Goal: Communication & Community: Answer question/provide support

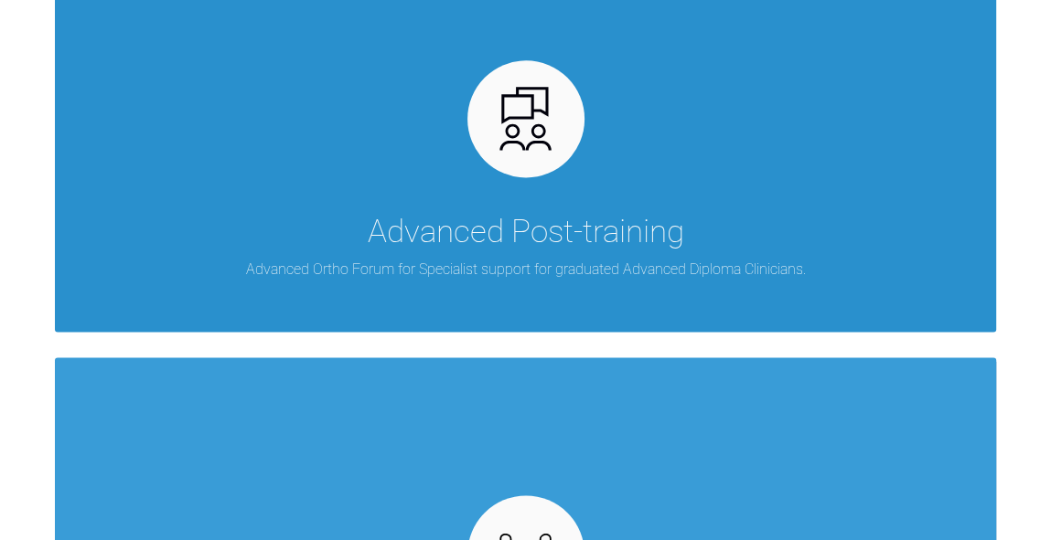
scroll to position [1796, 0]
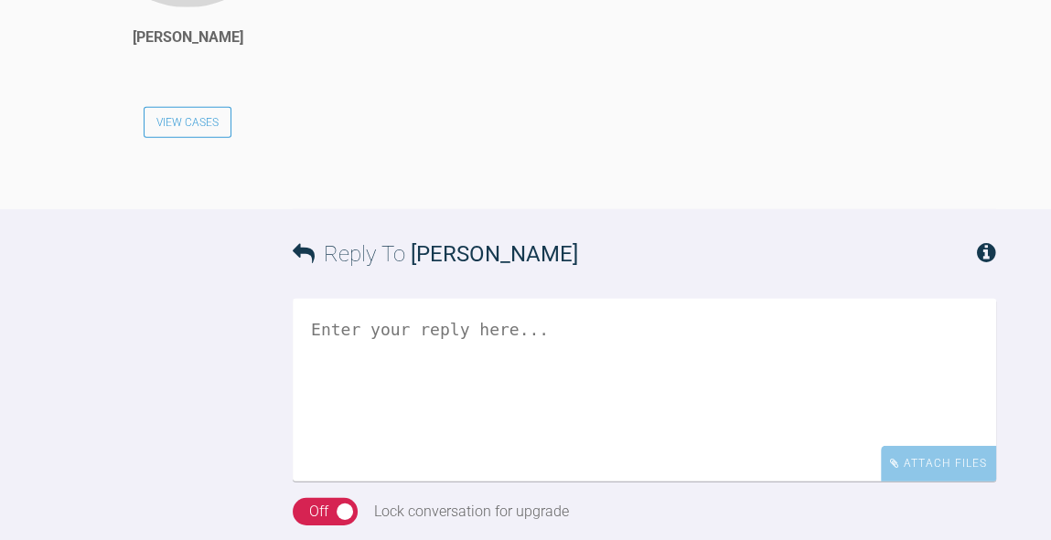
scroll to position [4091, 0]
drag, startPoint x: 635, startPoint y: 315, endPoint x: 432, endPoint y: 320, distance: 204.0
click at [432, 181] on div "Its Jackryan!! Email gordon.campbell4@nhs.scot" at bounding box center [685, 1] width 621 height 360
copy div "gordon.campbell4@nhs.scot"
drag, startPoint x: 478, startPoint y: 295, endPoint x: 410, endPoint y: 293, distance: 68.6
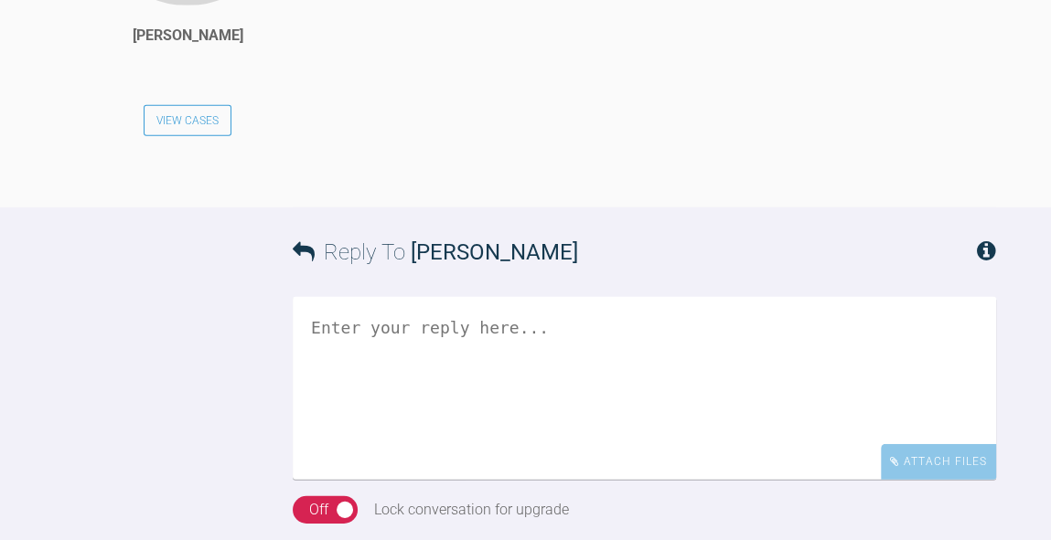
click at [410, 181] on div "Its Jackryan!! Email gordon.campbell4@nhs.scot" at bounding box center [685, 1] width 621 height 360
copy div "Jackryan!!"
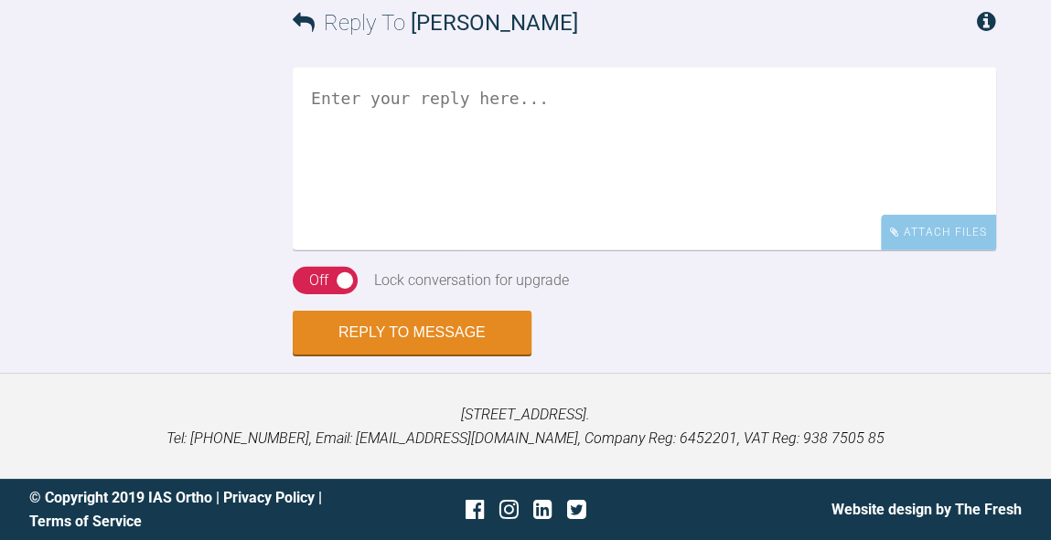
scroll to position [4549, 0]
click at [679, 251] on textarea at bounding box center [644, 159] width 703 height 183
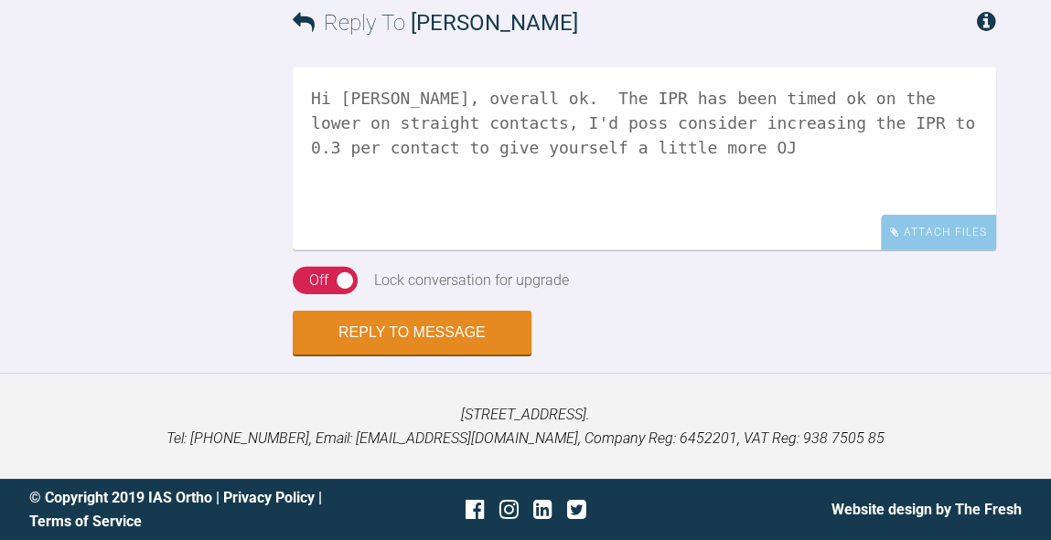
scroll to position [4550, 0]
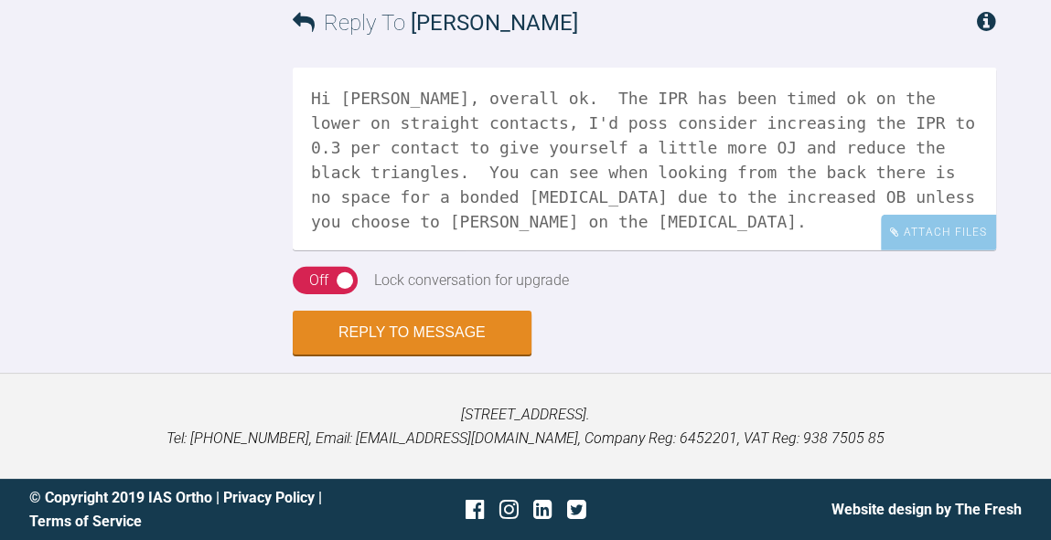
click at [818, 251] on textarea "Hi Gordon, overall ok. The IPR has been timed ok on the lower on straight conta…" at bounding box center [644, 159] width 703 height 183
click at [443, 225] on textarea "Hi Gordon, overall ok. The IPR has been timed ok on the lower on straight conta…" at bounding box center [644, 159] width 703 height 183
click at [730, 217] on textarea "Hi Gordon, overall ok. The IPR has been timed ok on the lower on straight conta…" at bounding box center [644, 159] width 703 height 183
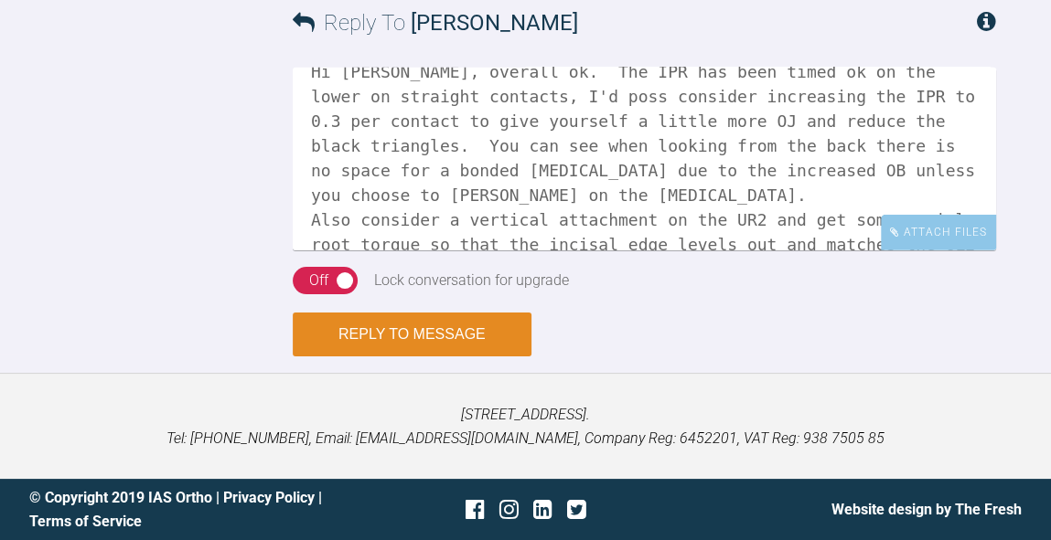
type textarea "Hi Gordon, overall ok. The IPR has been timed ok on the lower on straight conta…"
click at [498, 318] on button "Reply to Message" at bounding box center [412, 335] width 239 height 44
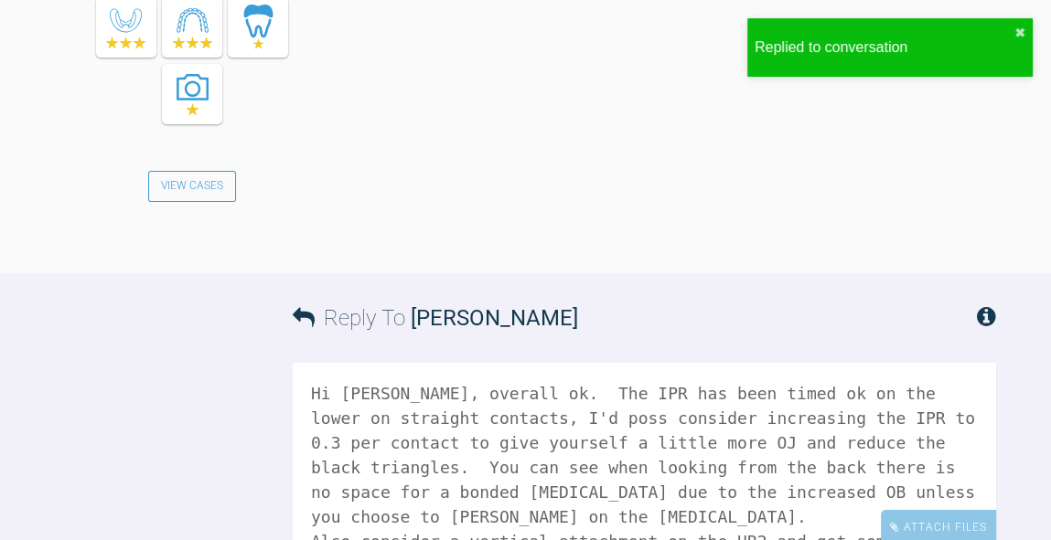
scroll to position [5102, 0]
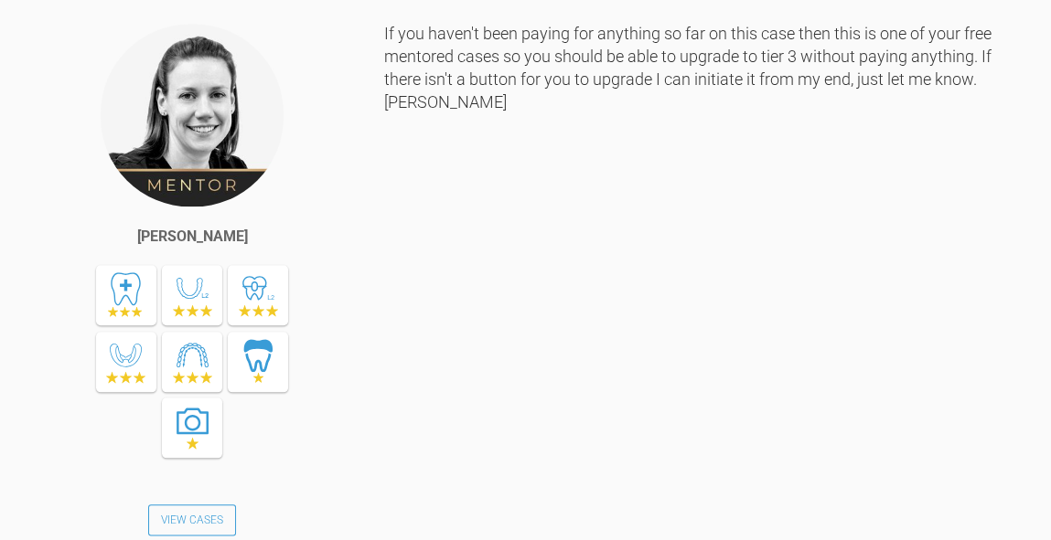
scroll to position [11939, 0]
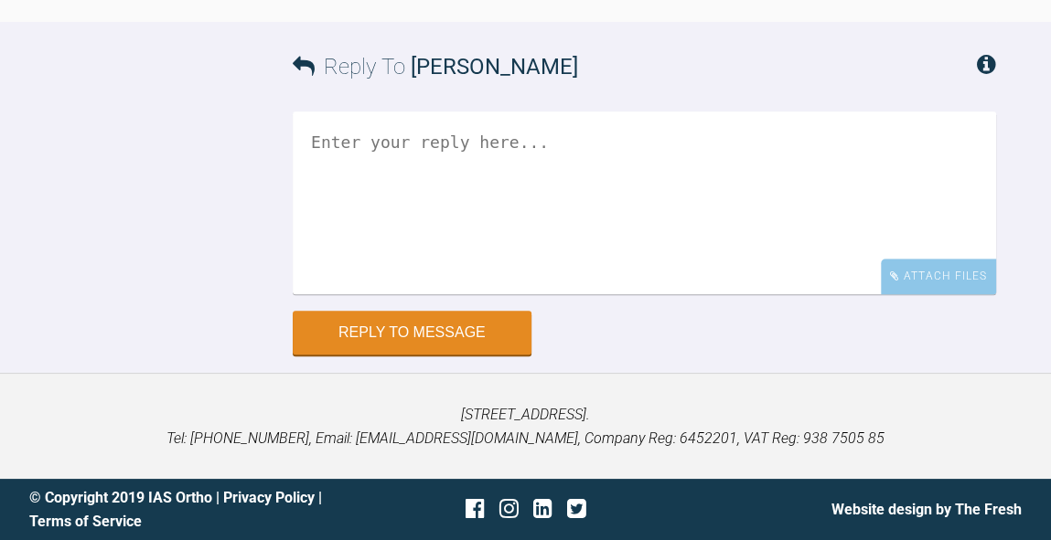
click at [531, 238] on textarea at bounding box center [644, 203] width 703 height 183
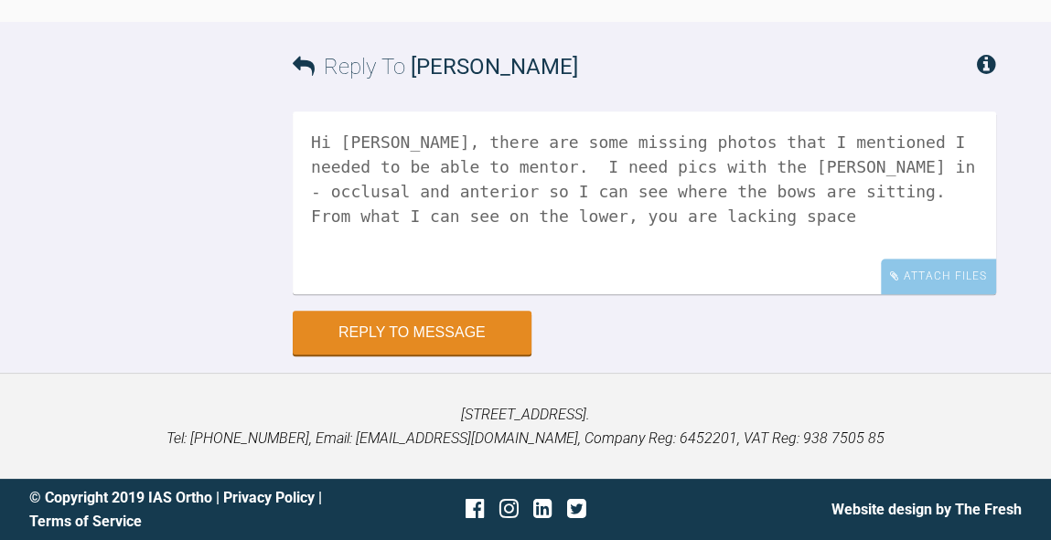
scroll to position [17930, 0]
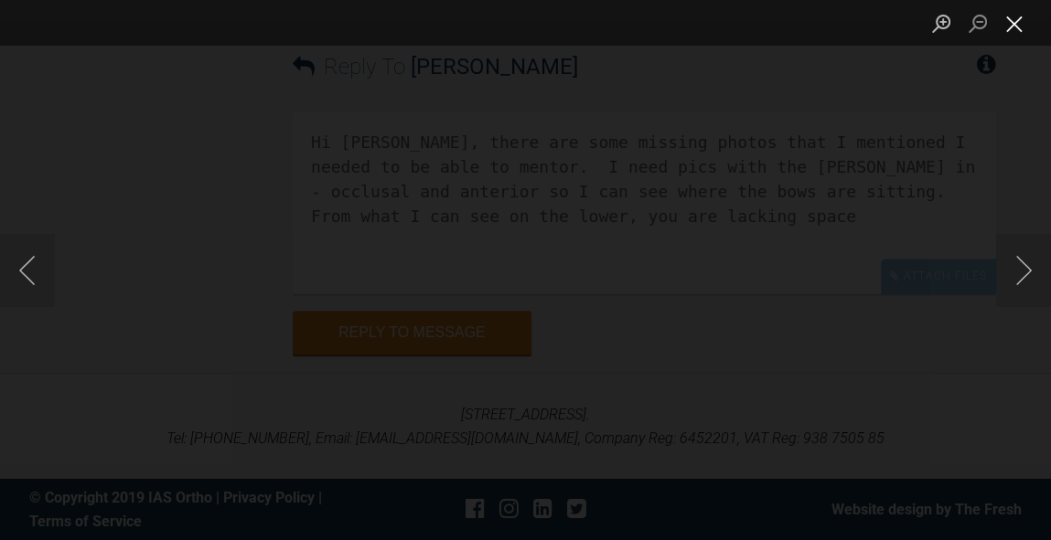
click at [1017, 28] on button "Close lightbox" at bounding box center [1014, 23] width 37 height 32
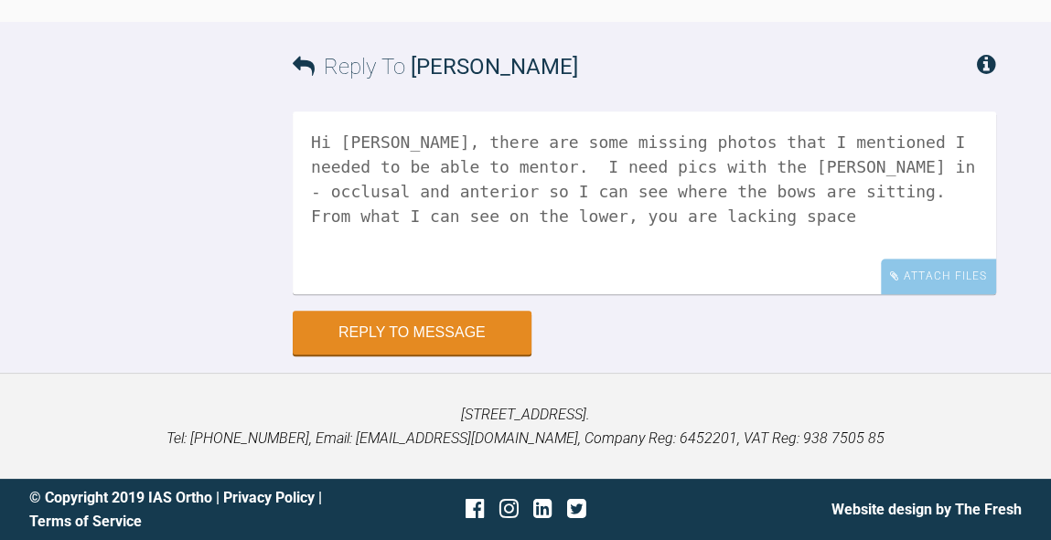
scroll to position [18220, 0]
click at [538, 294] on textarea "Hi Neilan, there are some missing photos that I mentioned I needed to be able t…" at bounding box center [644, 203] width 703 height 183
click at [549, 294] on textarea "Hi Neilan, there are some missing photos that I mentioned I needed to be able t…" at bounding box center [644, 203] width 703 height 183
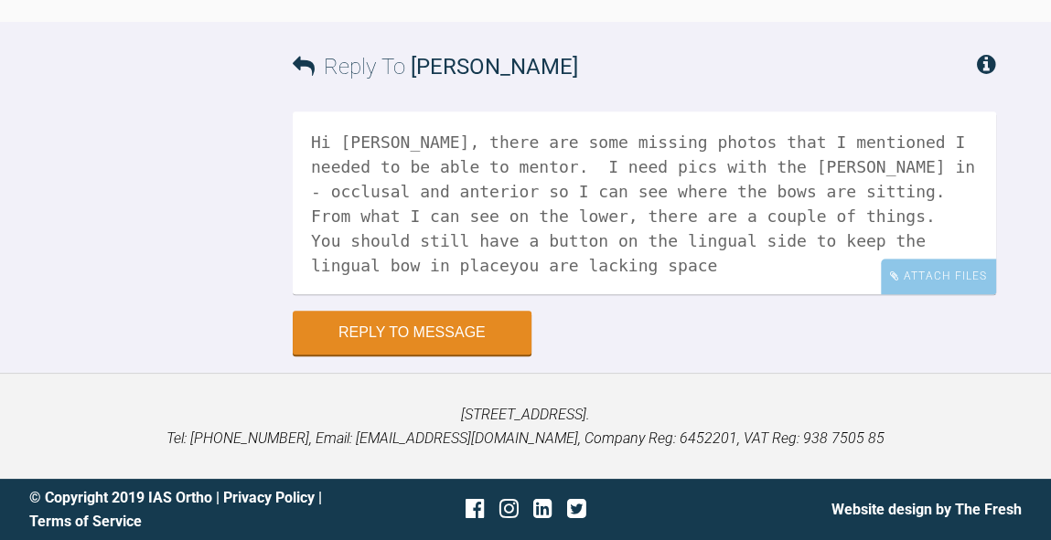
scroll to position [18000, 0]
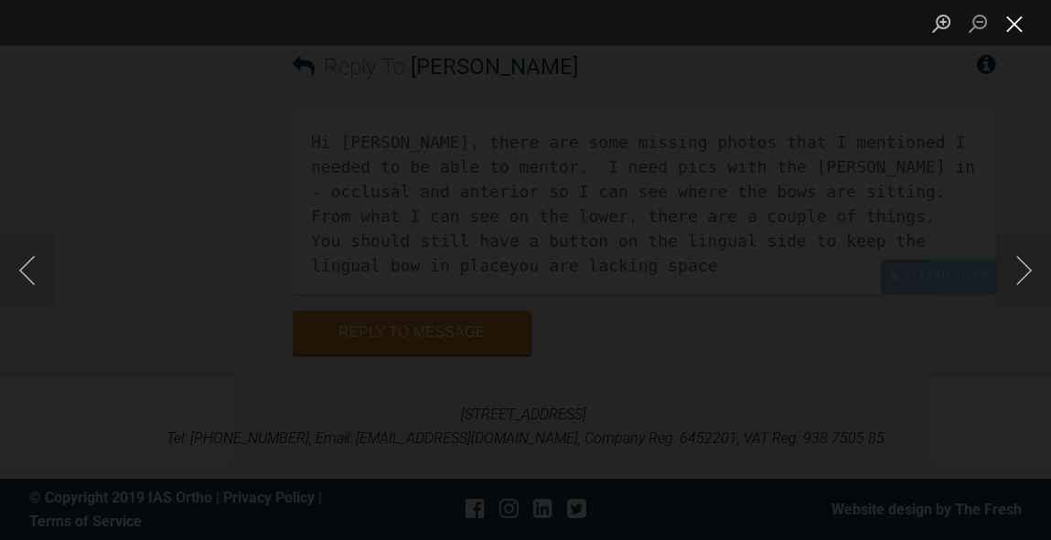
click at [1014, 26] on button "Close lightbox" at bounding box center [1014, 23] width 37 height 32
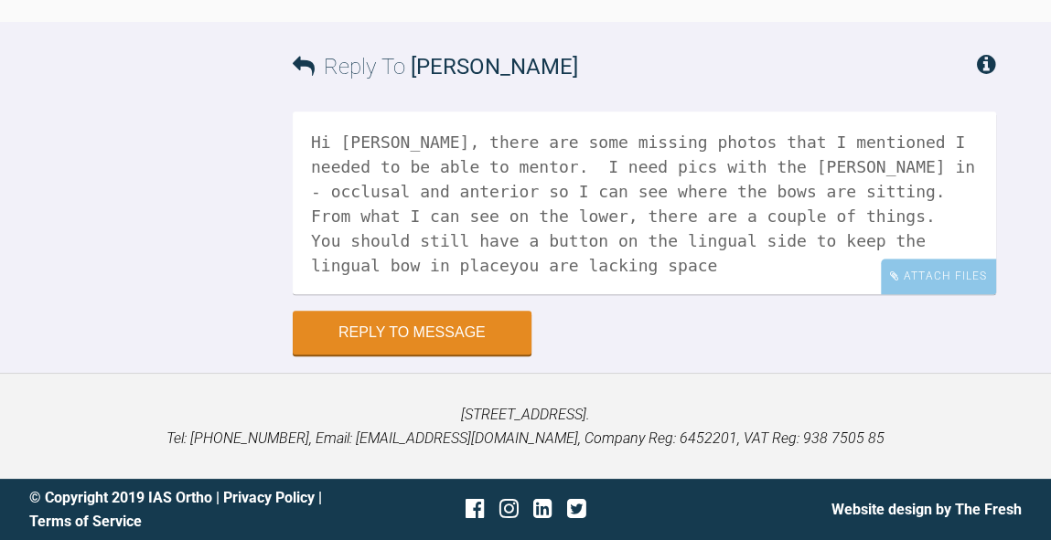
scroll to position [18392, 0]
click at [809, 217] on textarea "Hi Neilan, there are some missing photos that I mentioned I needed to be able t…" at bounding box center [644, 203] width 703 height 183
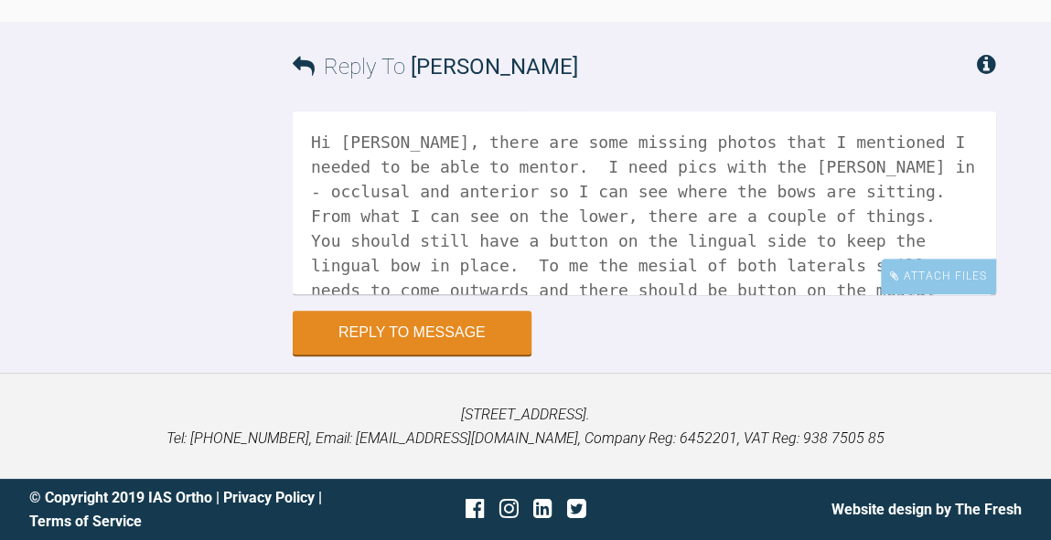
scroll to position [18020, 0]
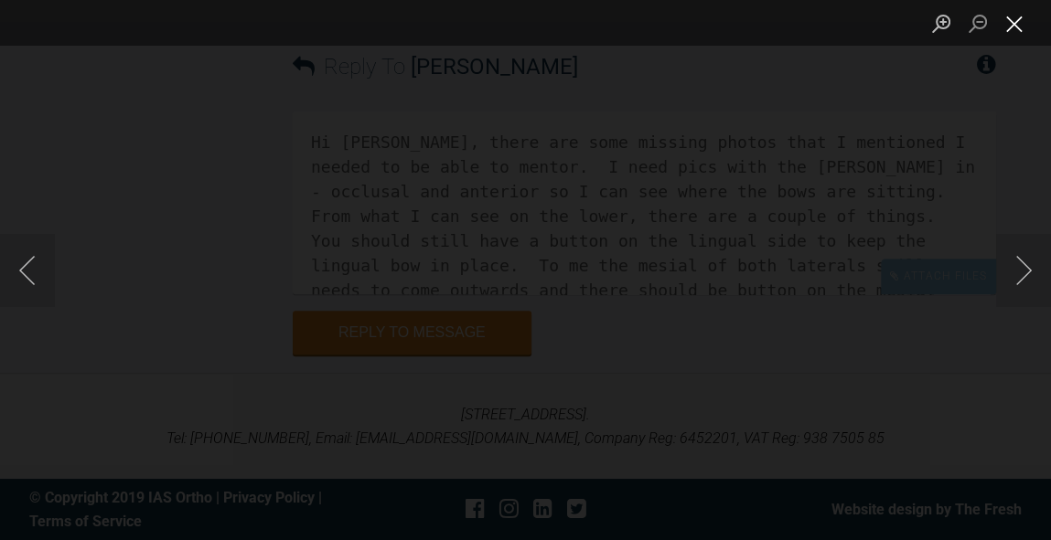
click at [1019, 21] on button "Close lightbox" at bounding box center [1014, 23] width 37 height 32
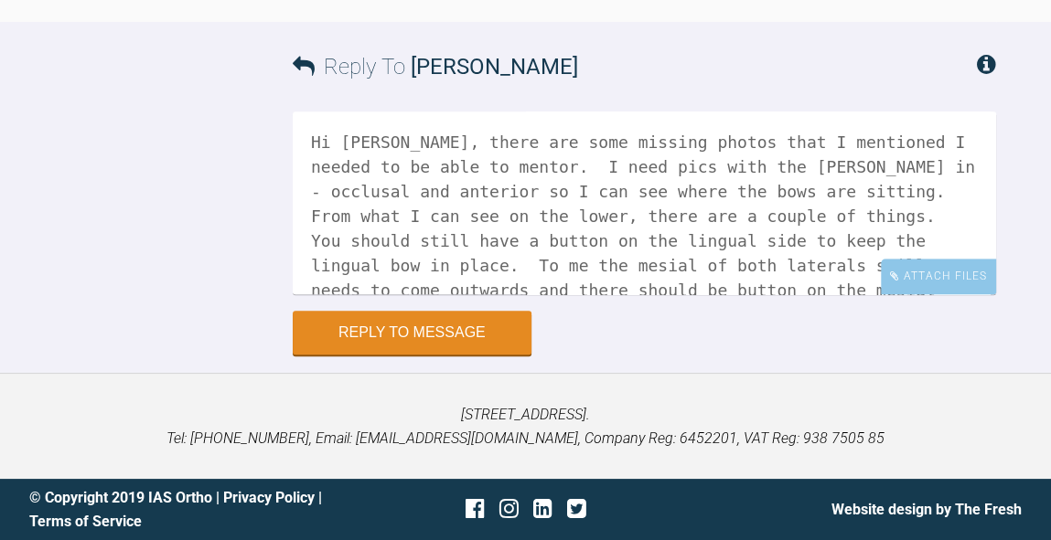
scroll to position [18228, 0]
click at [708, 294] on textarea "Hi Neilan, there are some missing photos that I mentioned I needed to be able t…" at bounding box center [644, 203] width 703 height 183
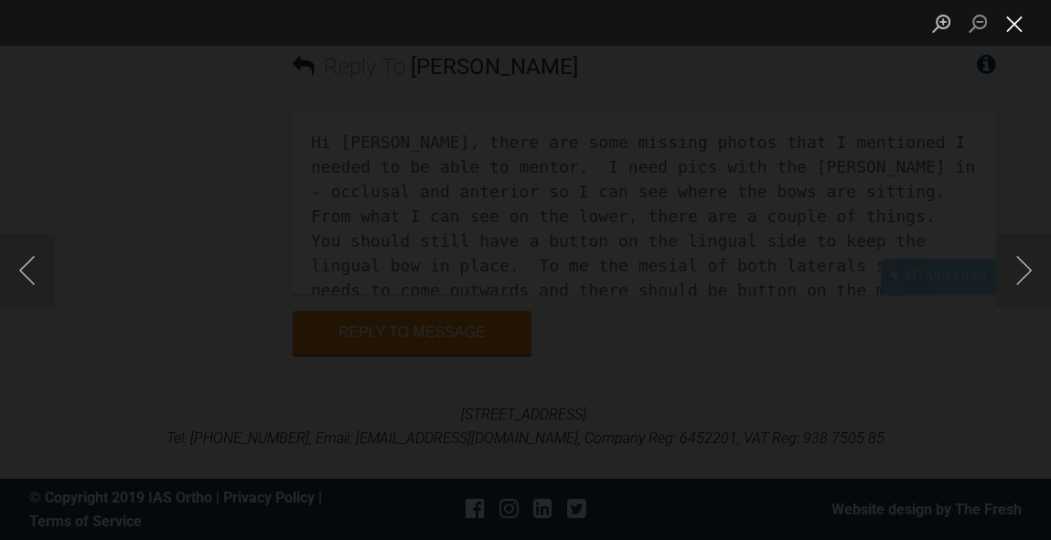
click at [1014, 34] on button "Close lightbox" at bounding box center [1014, 23] width 37 height 32
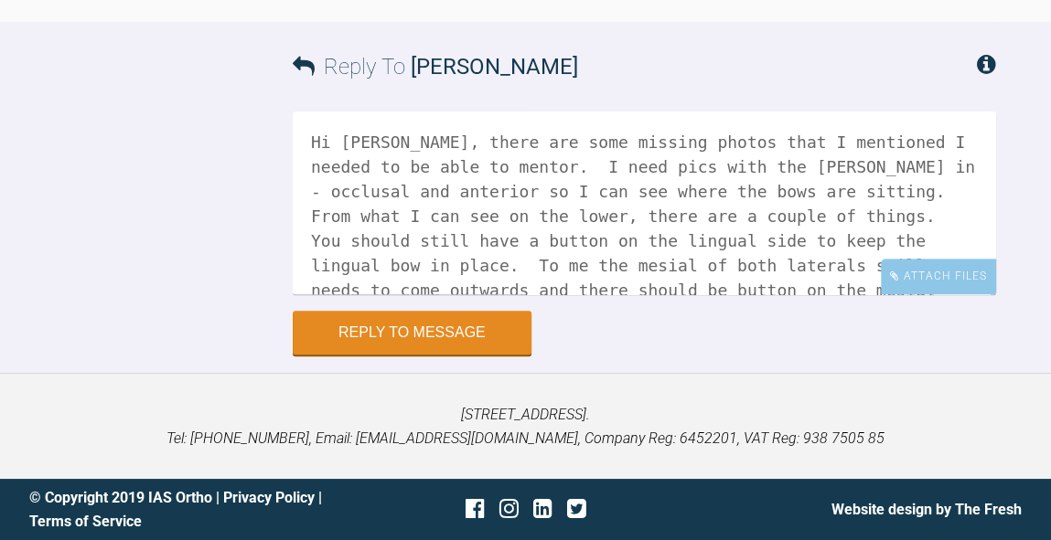
scroll to position [18392, 0]
click at [807, 286] on textarea "Hi Neilan, there are some missing photos that I mentioned I needed to be able t…" at bounding box center [644, 203] width 703 height 183
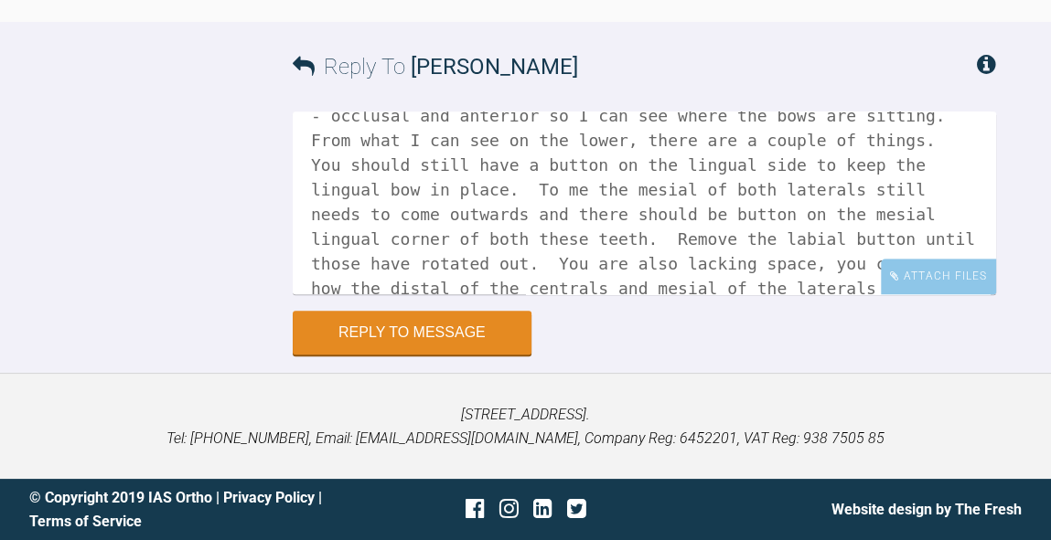
scroll to position [76, 0]
click at [943, 163] on textarea "Hi Neilan, there are some missing photos that I mentioned I needed to be able t…" at bounding box center [644, 203] width 703 height 183
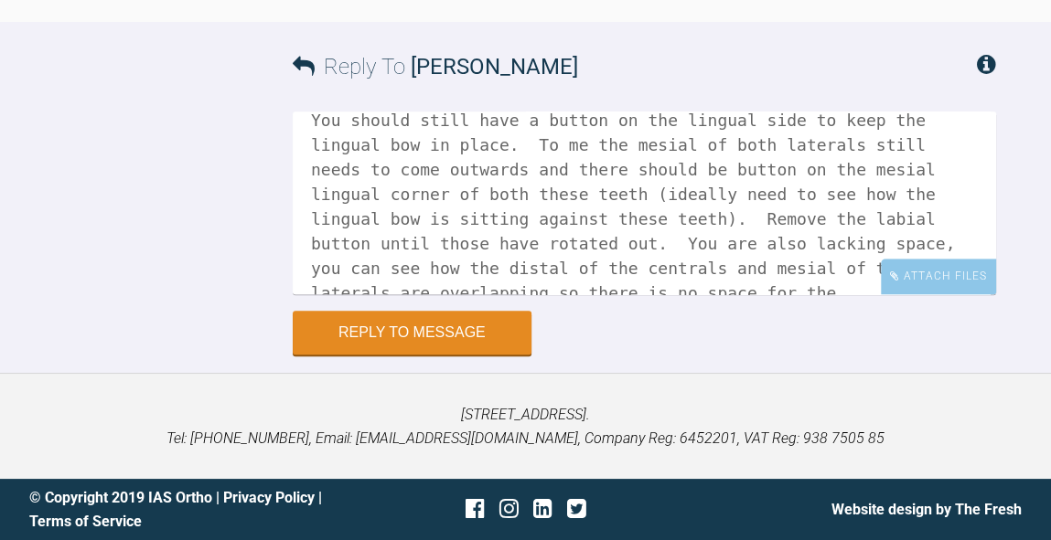
scroll to position [120, 0]
click at [518, 271] on textarea "Hi Neilan, there are some missing photos that I mentioned I needed to be able t…" at bounding box center [644, 203] width 703 height 183
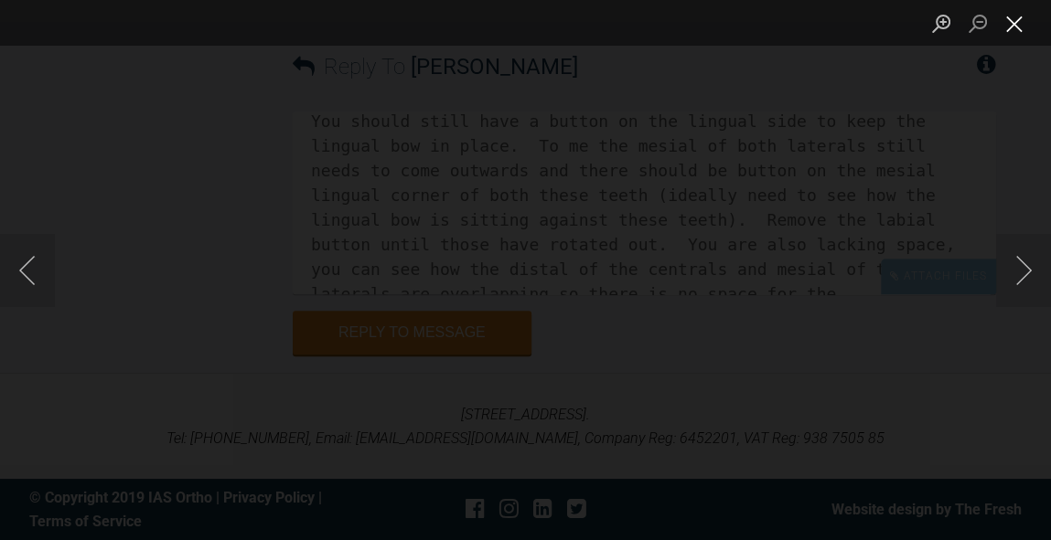
click at [1017, 31] on button "Close lightbox" at bounding box center [1014, 23] width 37 height 32
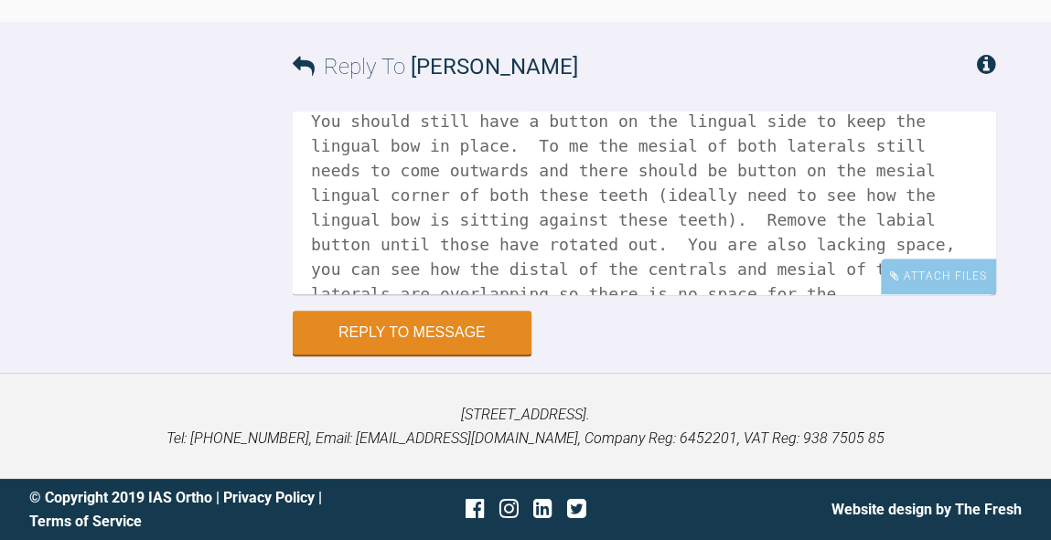
scroll to position [18392, 0]
click at [825, 262] on textarea "Hi Neilan, there are some missing photos that I mentioned I needed to be able t…" at bounding box center [644, 203] width 703 height 183
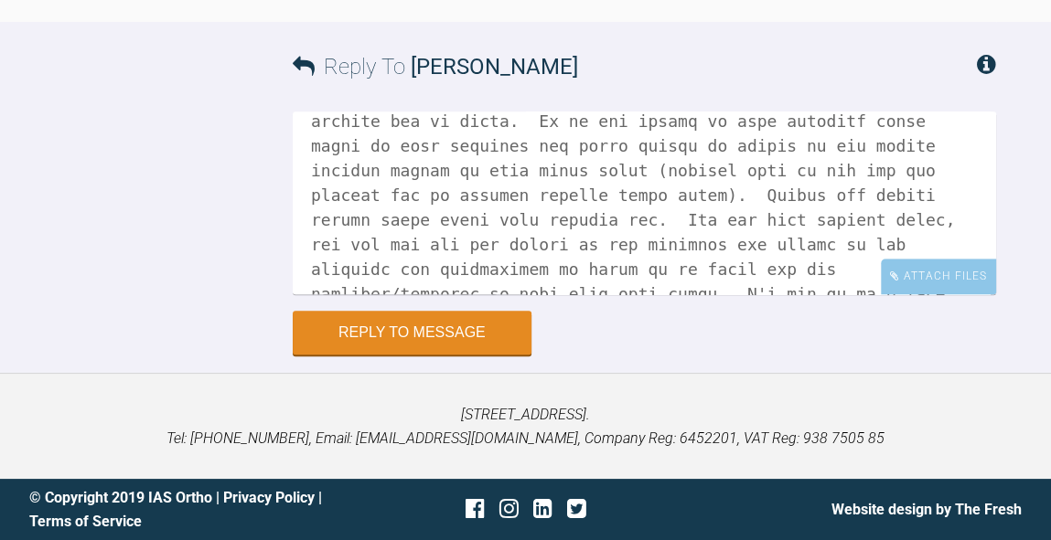
scroll to position [144, 0]
click at [589, 266] on textarea at bounding box center [644, 203] width 703 height 183
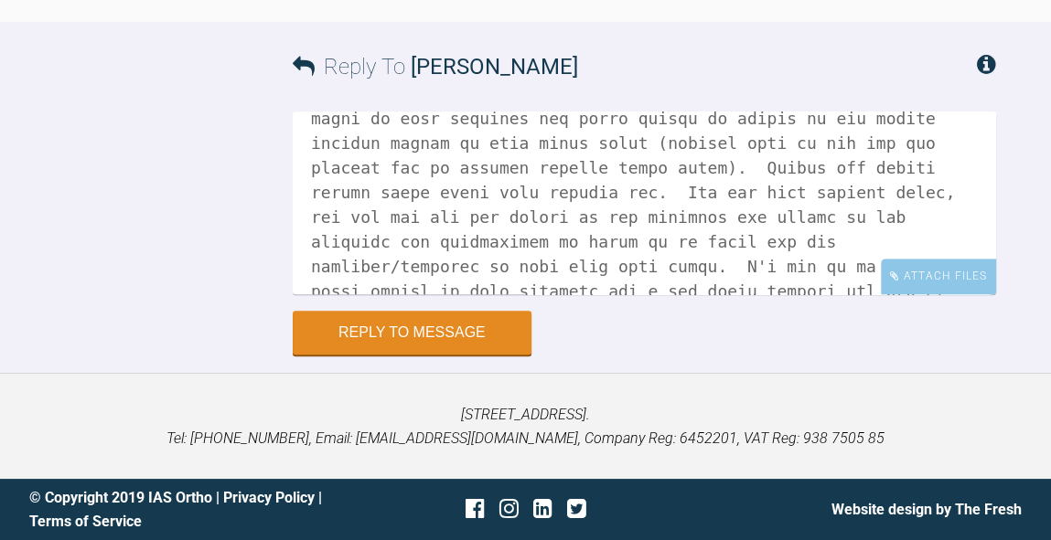
scroll to position [197, 0]
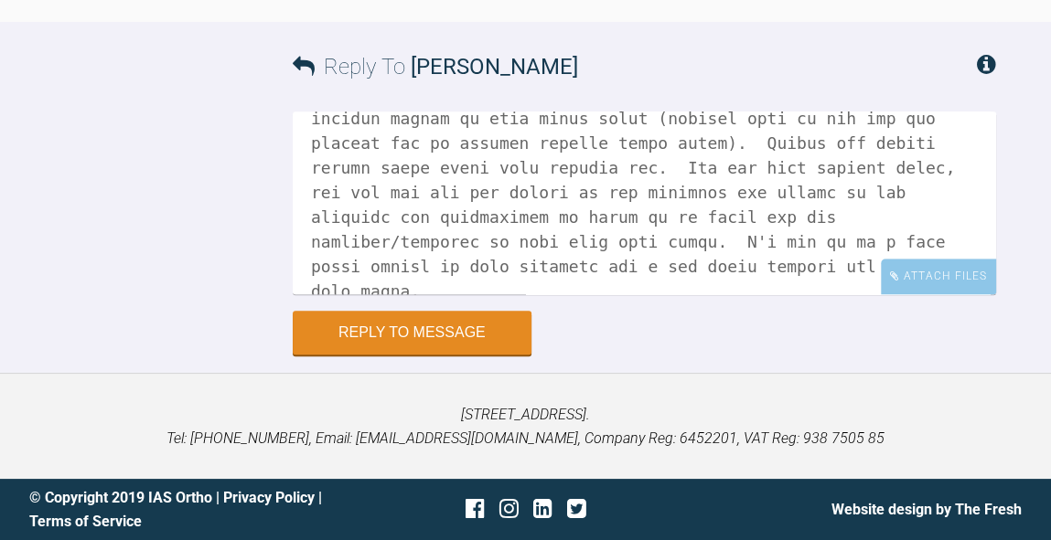
click at [316, 283] on textarea at bounding box center [644, 203] width 703 height 183
click at [355, 284] on textarea at bounding box center [644, 203] width 703 height 183
click at [395, 273] on textarea at bounding box center [644, 203] width 703 height 183
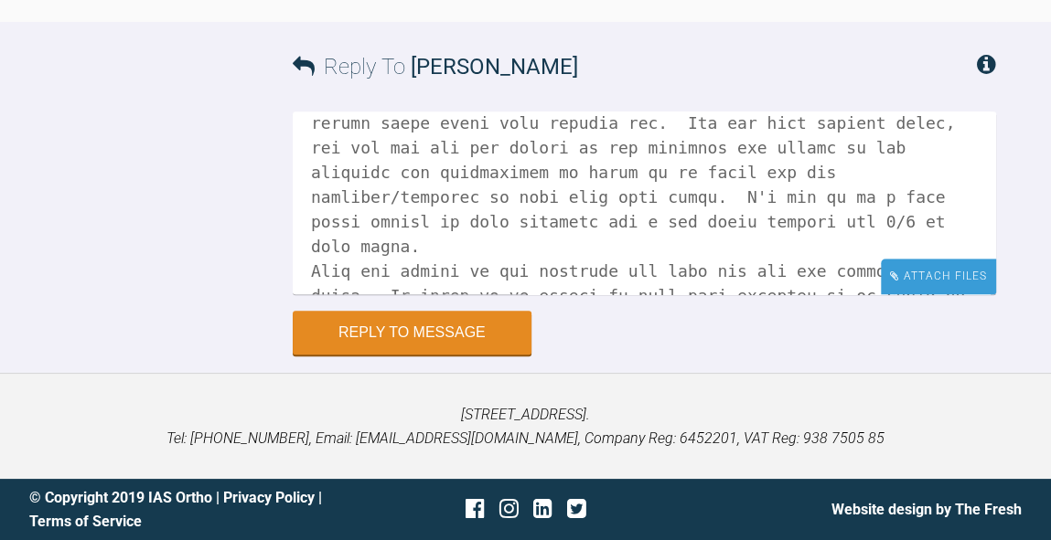
scroll to position [240, 0]
click at [908, 270] on div "Attach Files" at bounding box center [938, 277] width 115 height 36
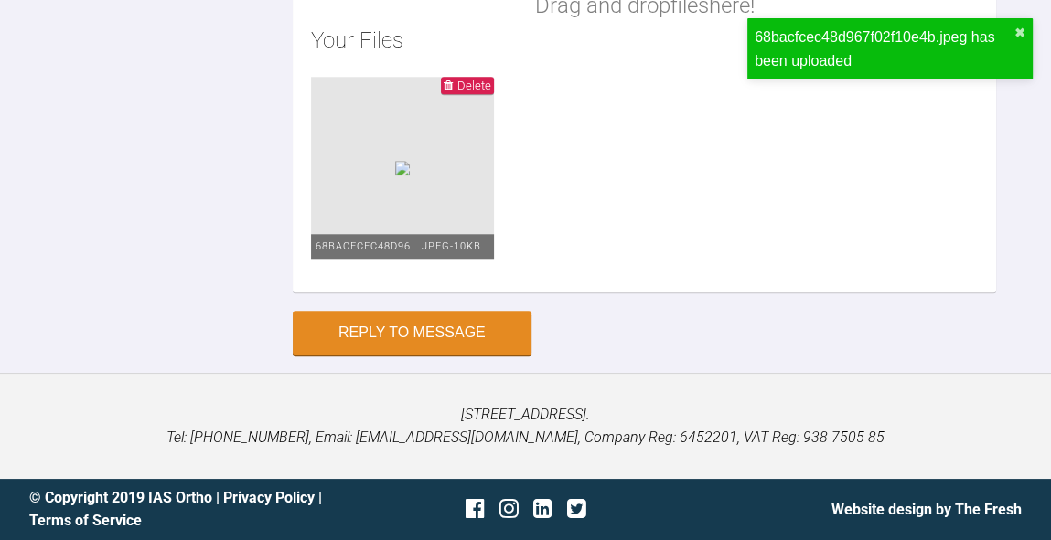
scroll to position [18478, 0]
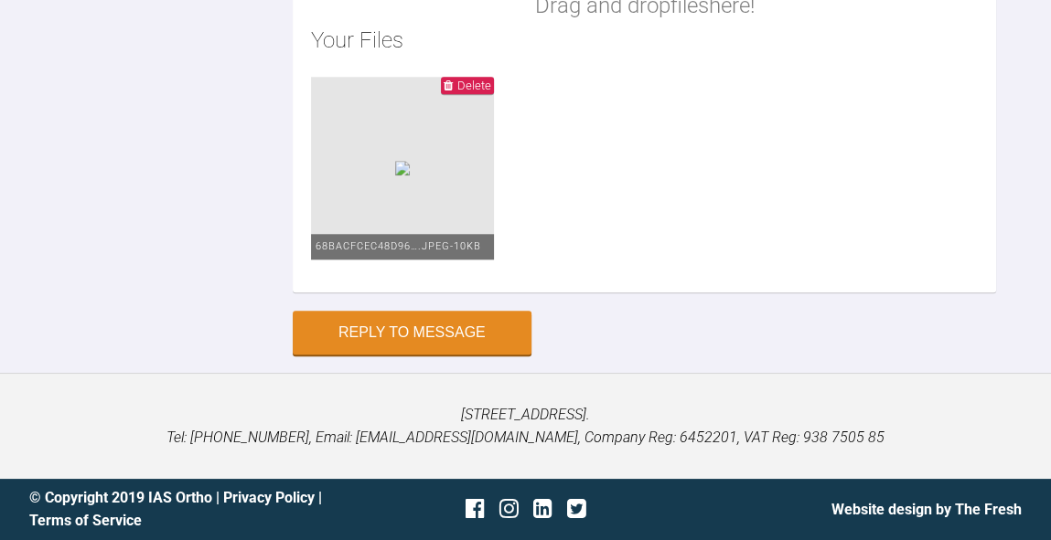
scroll to position [245, 0]
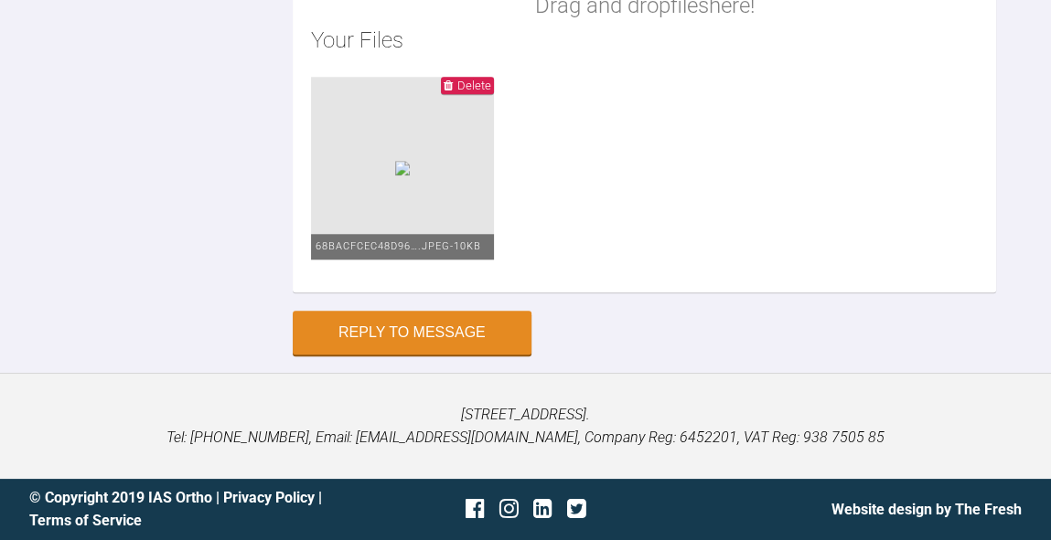
scroll to position [18529, 0]
type textarea "Hi Neilan, there are some missing photos that I mentioned I needed to be able t…"
click at [415, 328] on button "Reply to Message" at bounding box center [412, 335] width 239 height 44
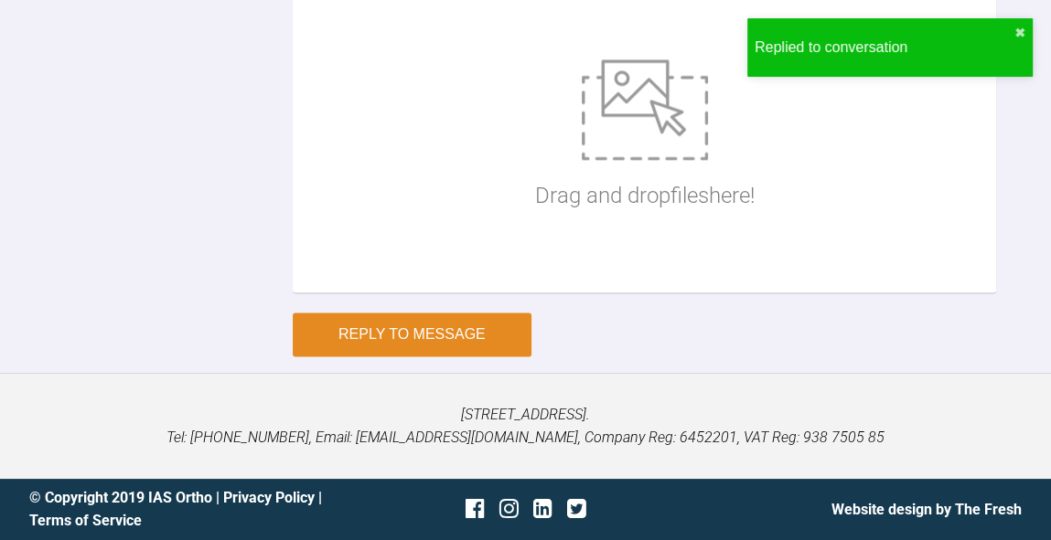
scroll to position [18807, 0]
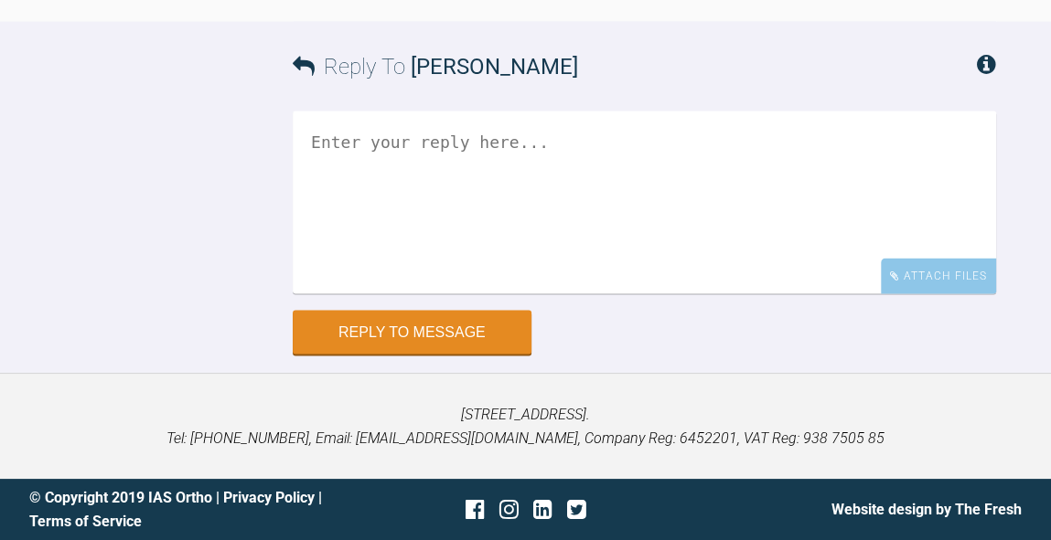
scroll to position [31014, 0]
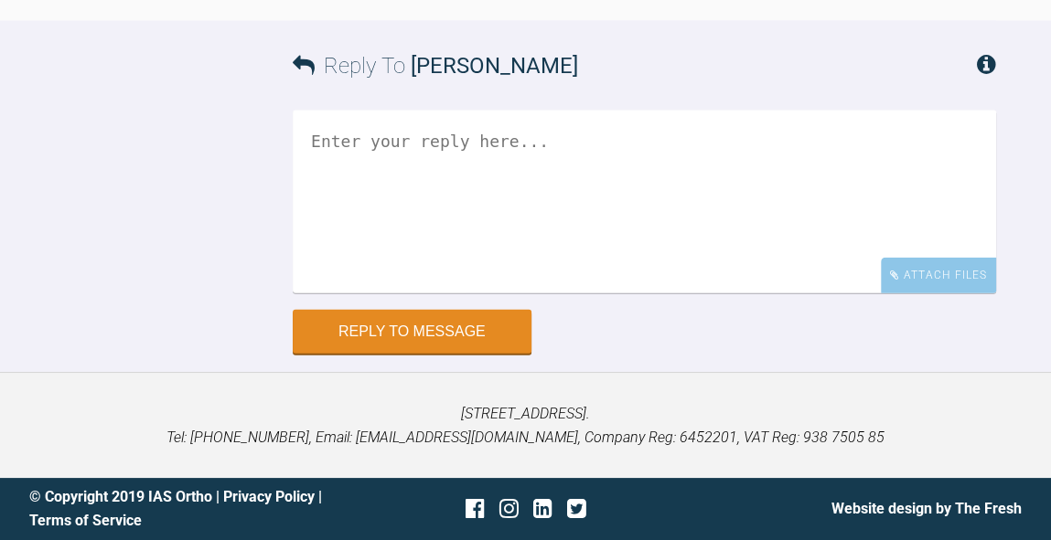
click at [689, 294] on textarea at bounding box center [644, 202] width 703 height 183
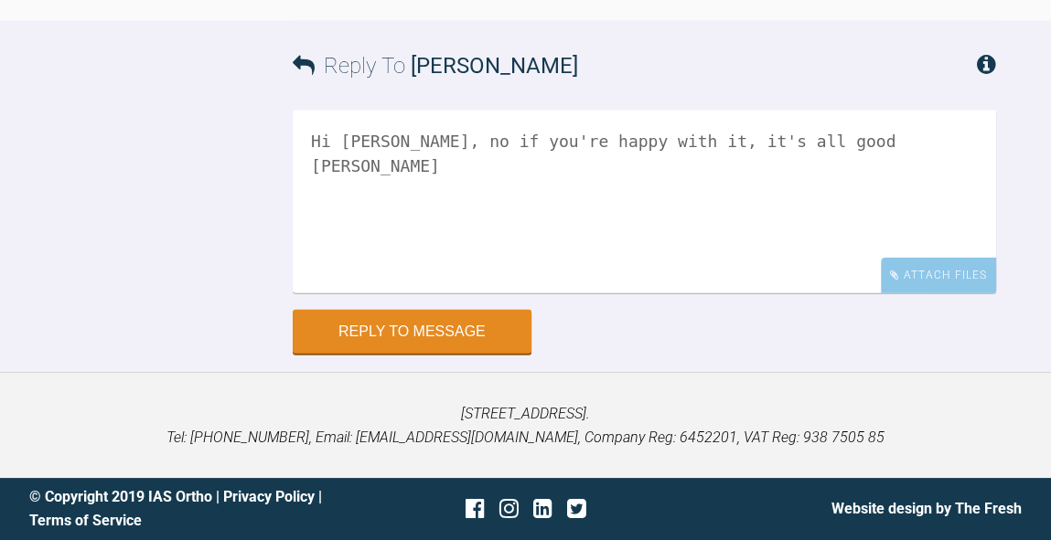
scroll to position [31182, 0]
type textarea "Hi Izabela, no if you're happy with it, it's all good Kelly"
click at [454, 356] on button "Reply to Message" at bounding box center [412, 334] width 239 height 44
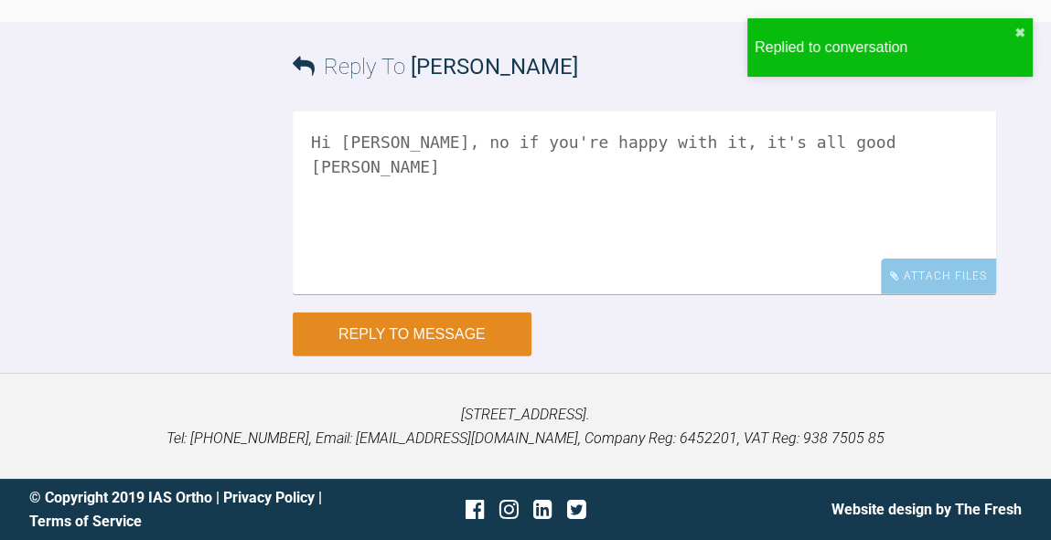
scroll to position [31658, 0]
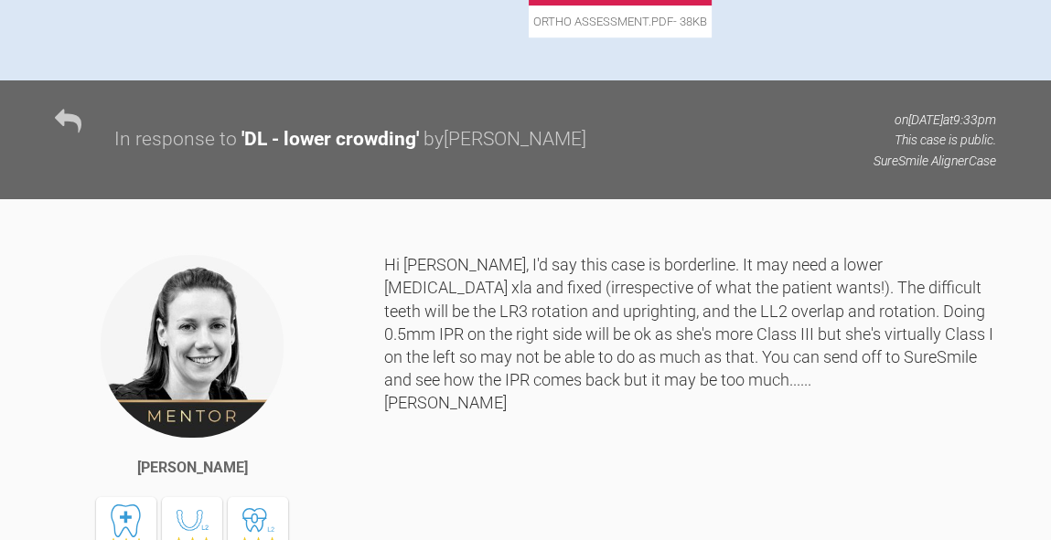
scroll to position [1109, 0]
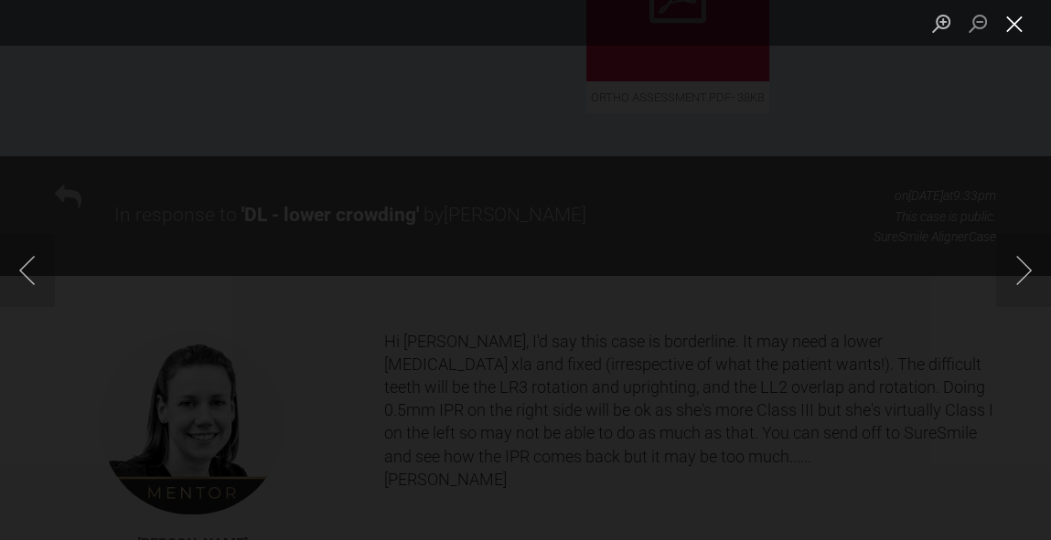
click at [1015, 30] on button "Close lightbox" at bounding box center [1014, 23] width 37 height 32
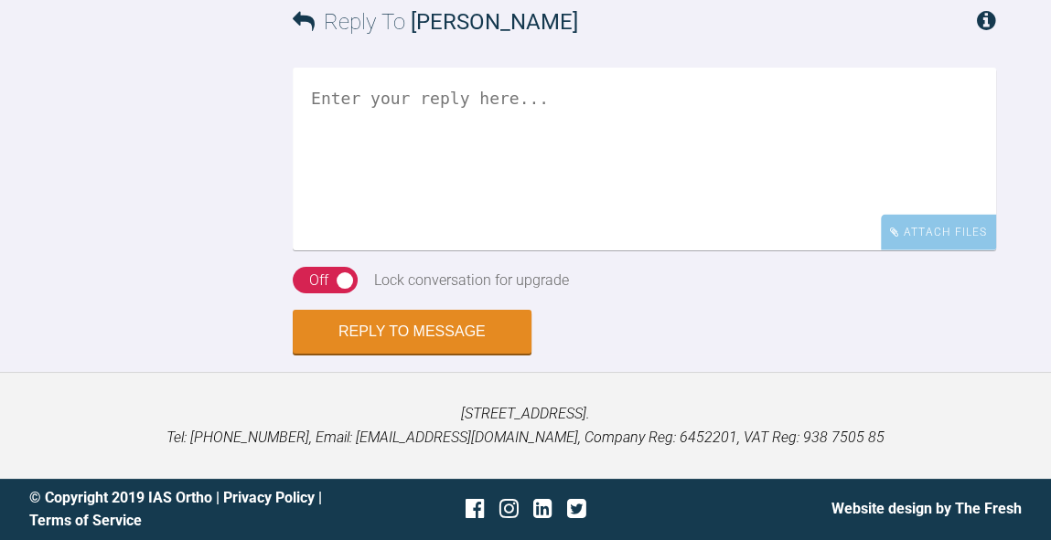
scroll to position [2783, 0]
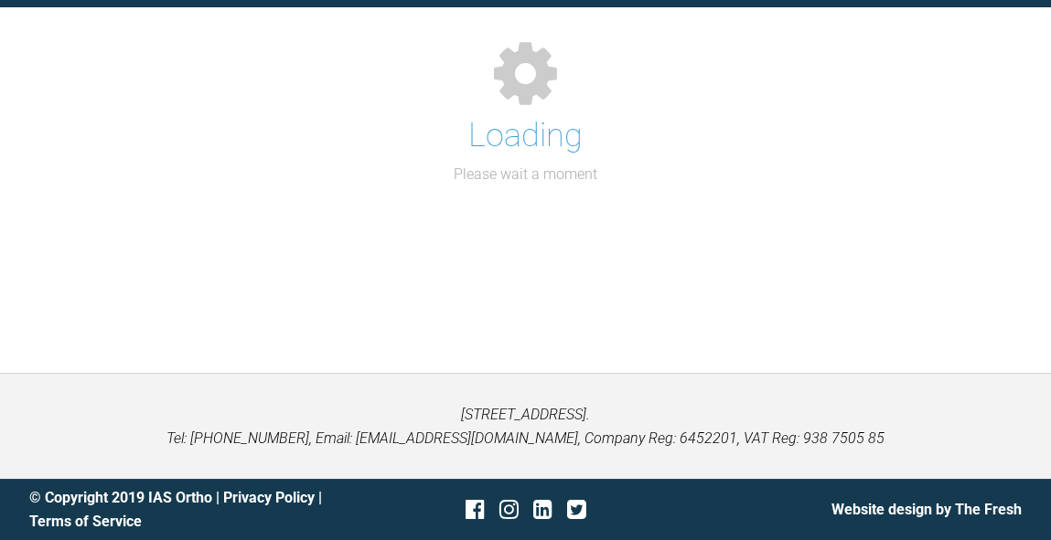
scroll to position [201, 0]
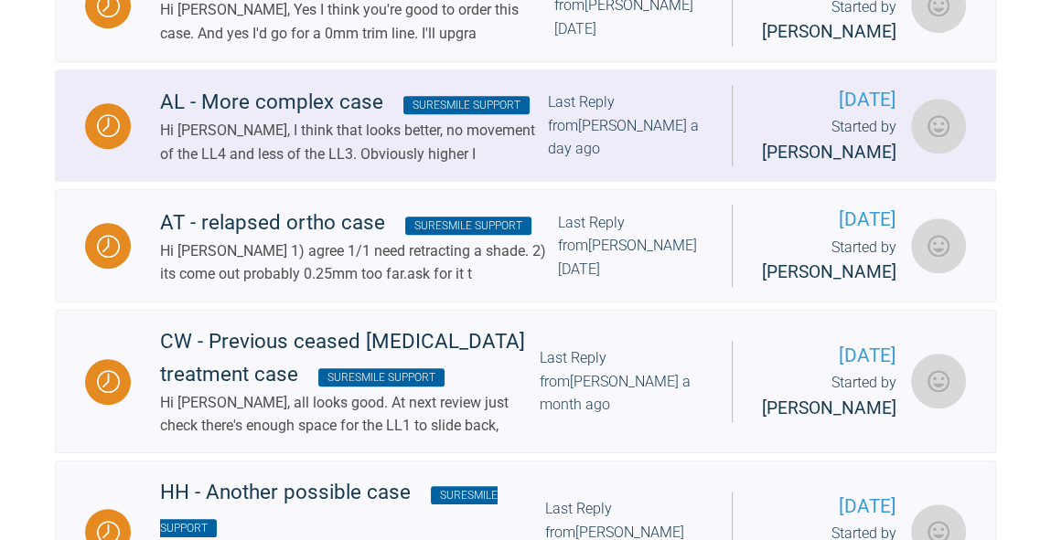
click at [523, 165] on div "Hi [PERSON_NAME], I think that looks better, no movement of the LL4 and less of…" at bounding box center [354, 142] width 388 height 47
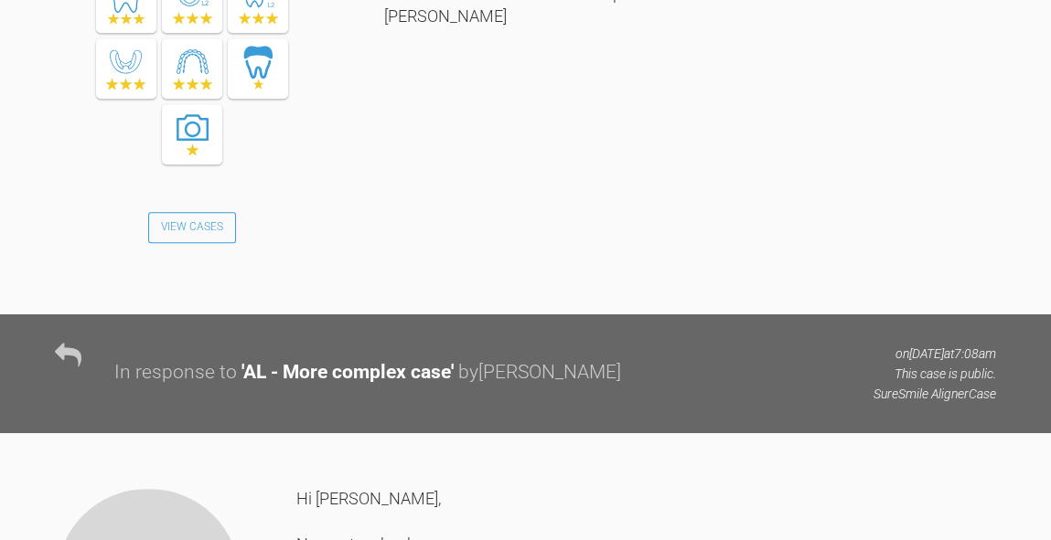
scroll to position [5884, 0]
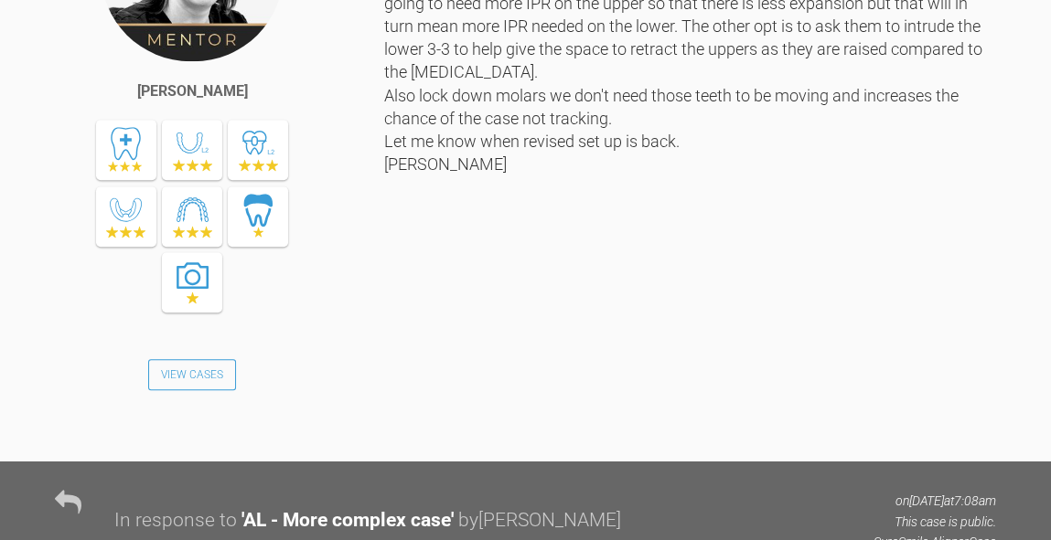
drag, startPoint x: 529, startPoint y: 158, endPoint x: 300, endPoint y: 153, distance: 229.6
copy link "[EMAIL_ADDRESS][DOMAIN_NAME]"
drag, startPoint x: 411, startPoint y: 180, endPoint x: 303, endPoint y: 179, distance: 108.8
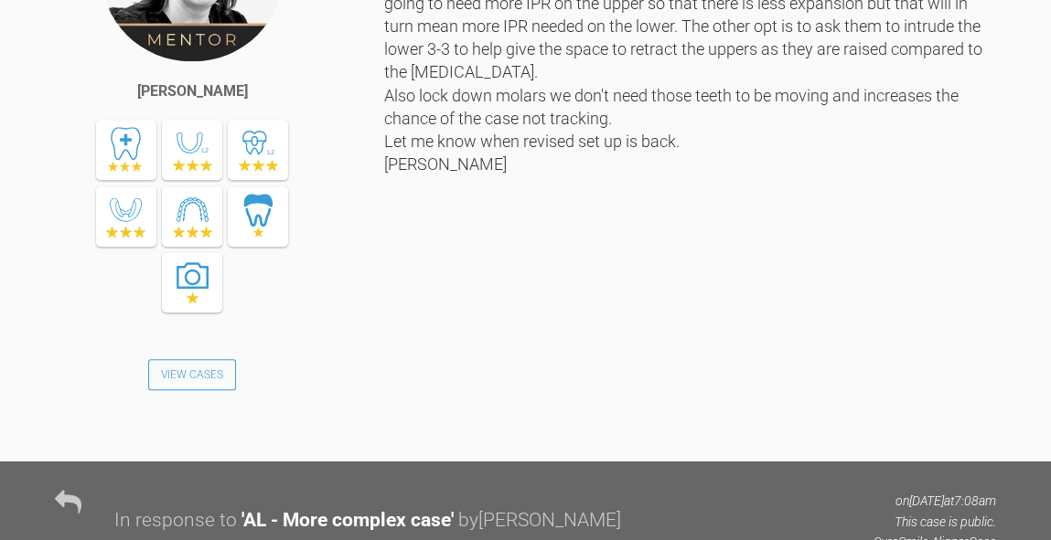
copy div "Mylespippa19+"
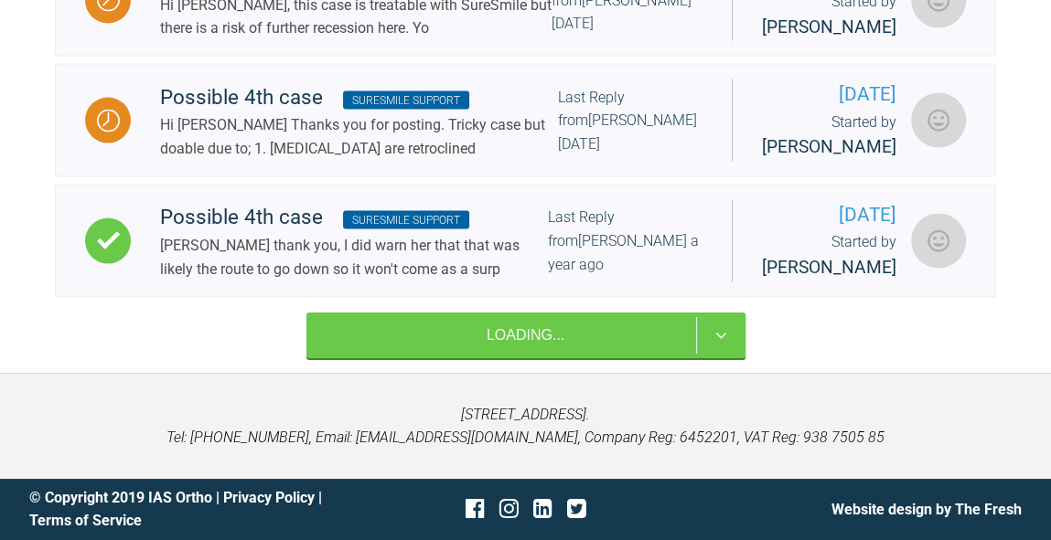
scroll to position [708, 0]
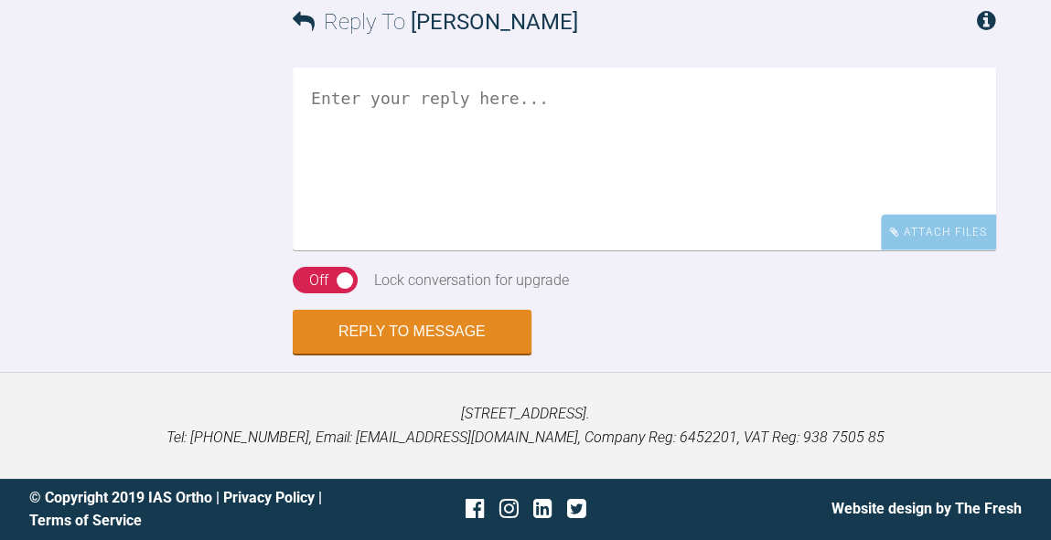
scroll to position [3429, 0]
click at [596, 241] on textarea at bounding box center [644, 159] width 703 height 183
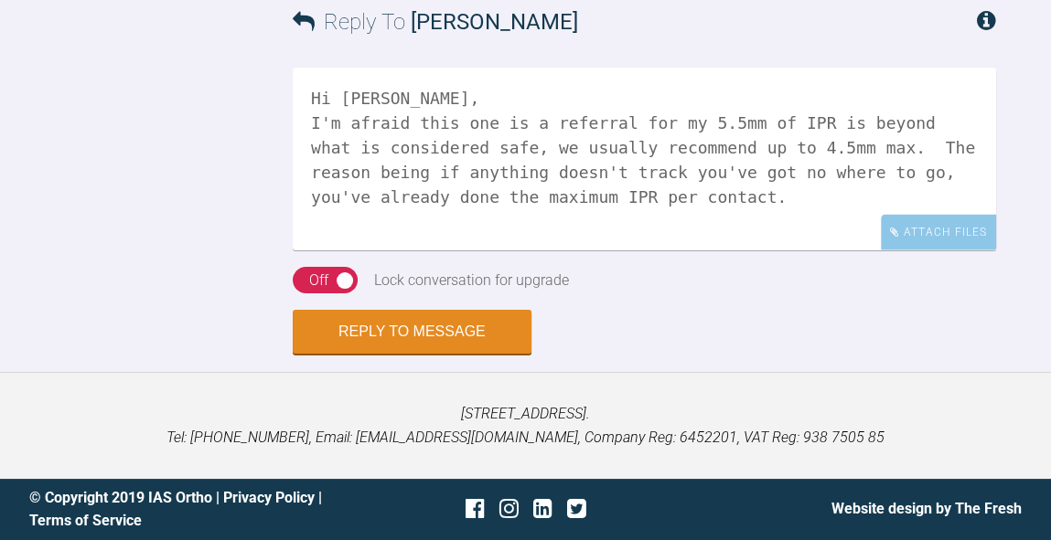
click at [560, 121] on textarea "Hi [PERSON_NAME], I'm afraid this one is a referral for my 5.5mm of IPR is beyo…" at bounding box center [644, 159] width 703 height 183
click at [765, 173] on textarea "Hi [PERSON_NAME], I'm afraid this one is a referral for me, 5.5mm of IPR is bey…" at bounding box center [644, 159] width 703 height 183
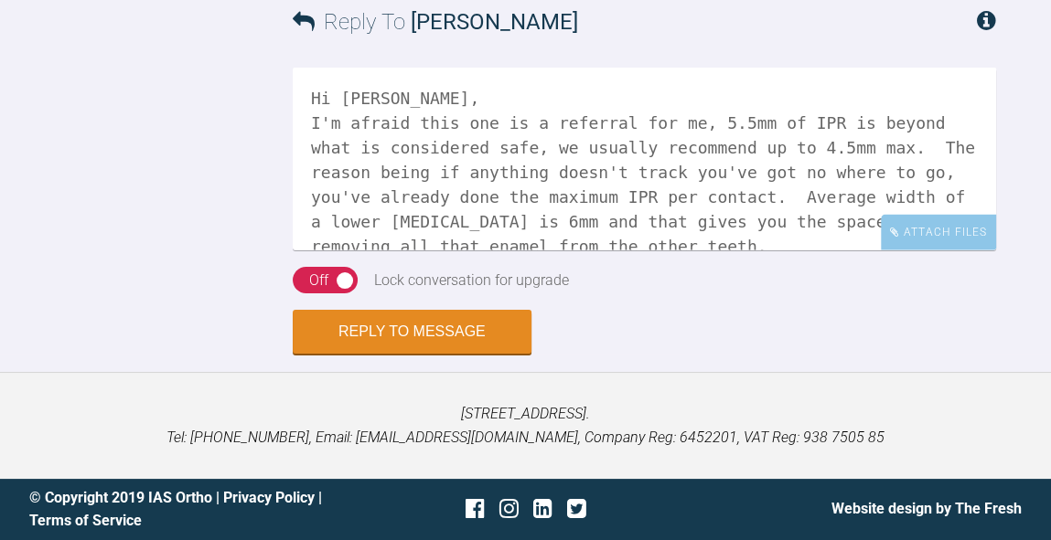
click at [619, 251] on textarea "Hi [PERSON_NAME], I'm afraid this one is a referral for me, 5.5mm of IPR is bey…" at bounding box center [644, 159] width 703 height 183
click at [430, 251] on textarea "Hi [PERSON_NAME], I'm afraid this one is a referral for me, 5.5mm of IPR is bey…" at bounding box center [644, 159] width 703 height 183
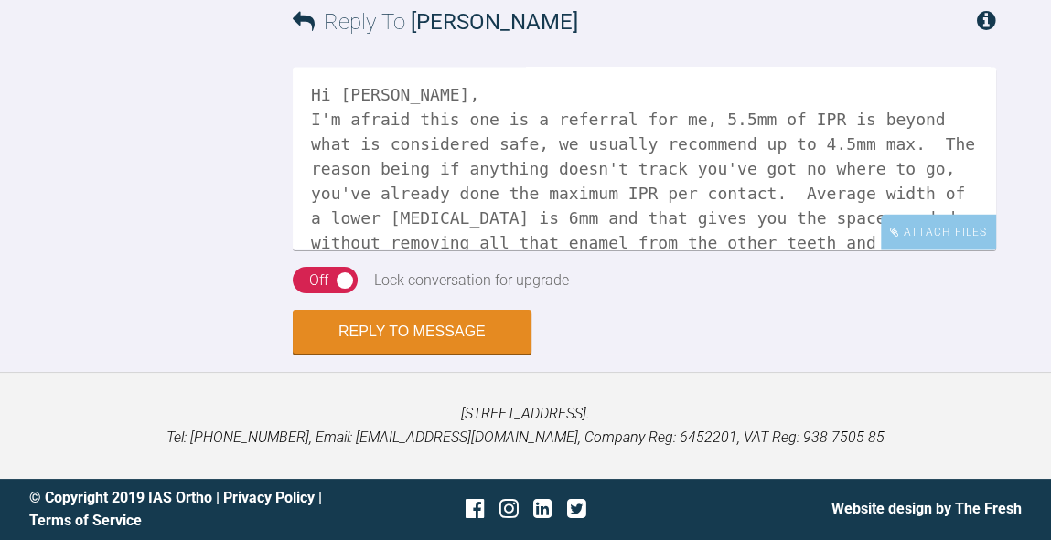
click at [453, 251] on textarea "Hi [PERSON_NAME], I'm afraid this one is a referral for me, 5.5mm of IPR is bey…" at bounding box center [644, 159] width 703 height 183
click at [549, 251] on textarea "Hi [PERSON_NAME], I'm afraid this one is a referral for me, 5.5mm of IPR is bey…" at bounding box center [644, 159] width 703 height 183
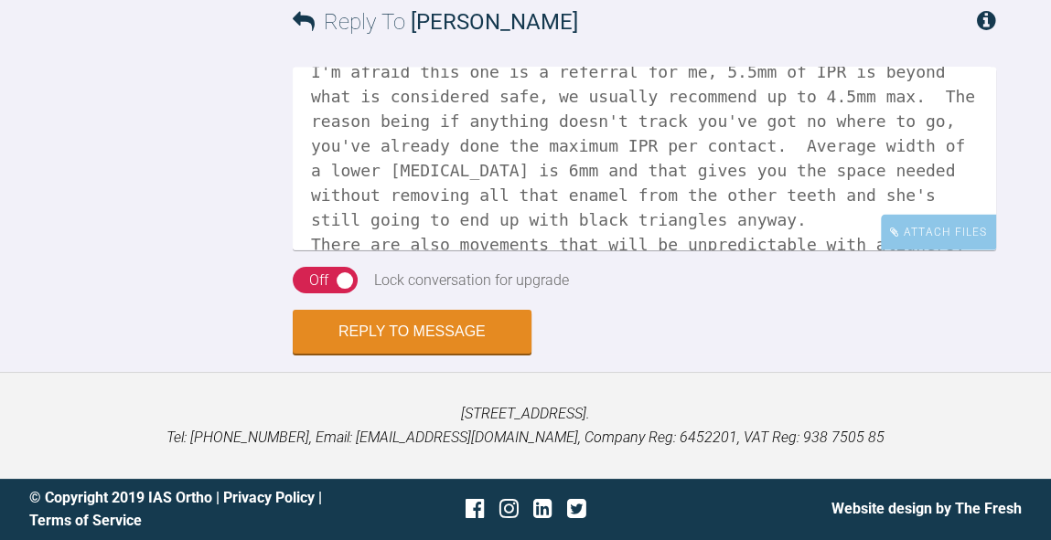
scroll to position [76, 0]
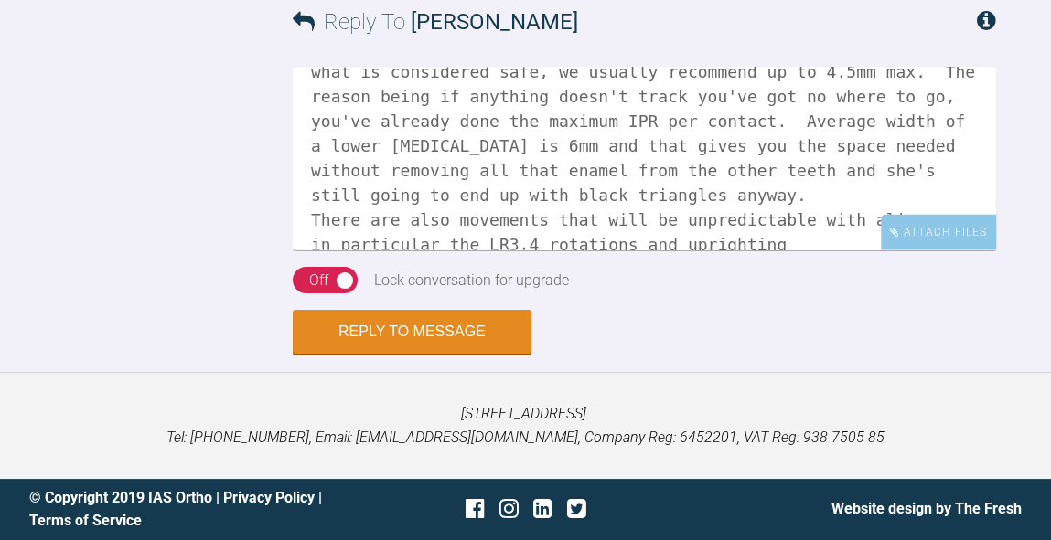
click at [509, 193] on textarea "Hi [PERSON_NAME], I'm afraid this one is a referral for me, 5.5mm of IPR is bey…" at bounding box center [644, 159] width 703 height 183
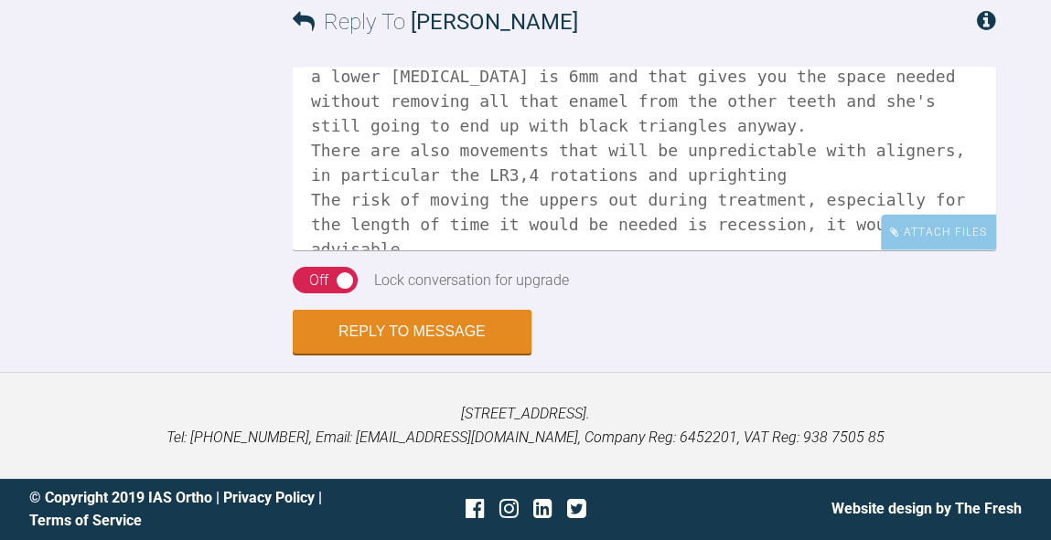
scroll to position [144, 0]
click at [870, 219] on textarea "Hi [PERSON_NAME], I'm afraid this one is a referral for me, 5.5mm of IPR is bey…" at bounding box center [644, 159] width 703 height 183
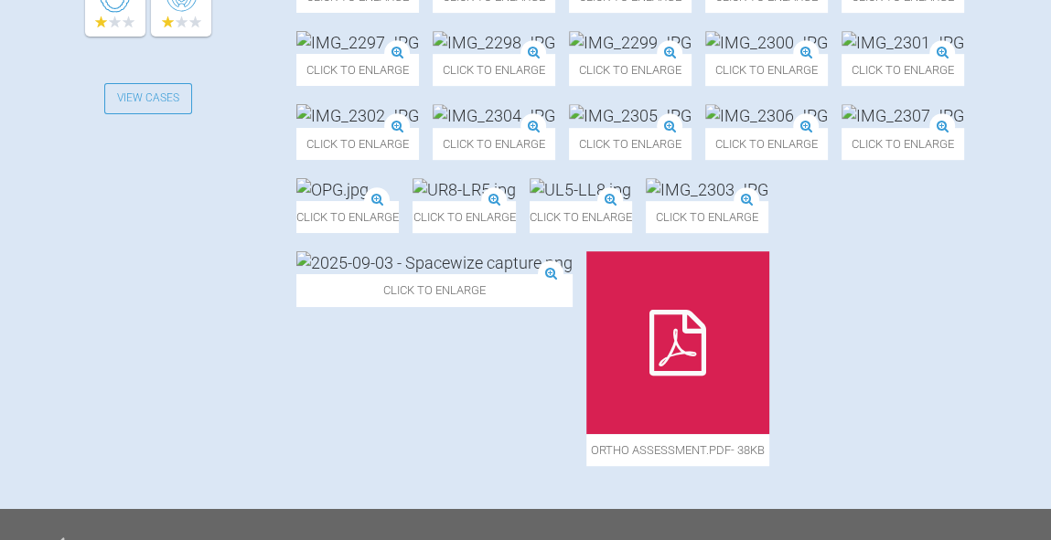
scroll to position [754, 0]
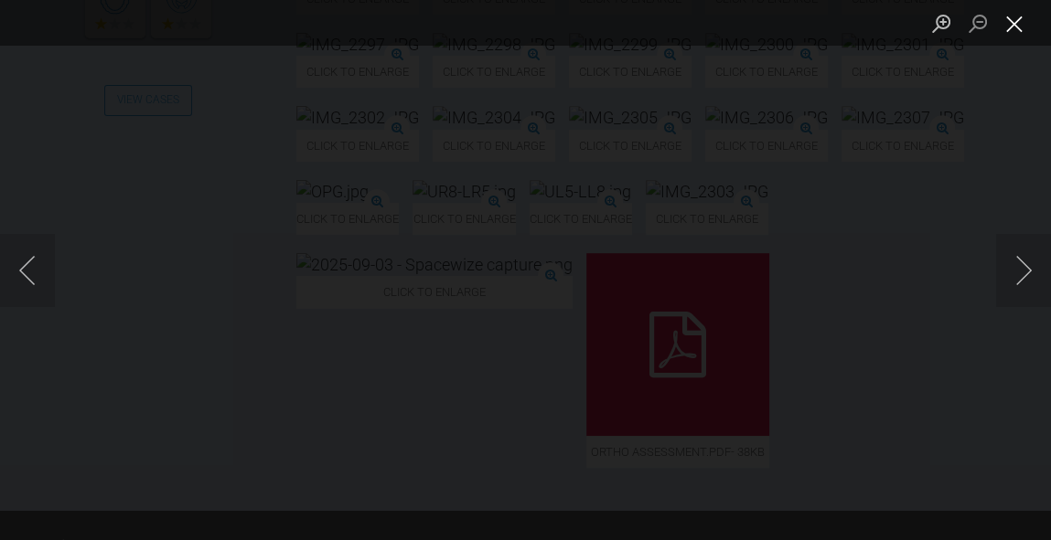
click at [1012, 21] on button "Close lightbox" at bounding box center [1014, 23] width 37 height 32
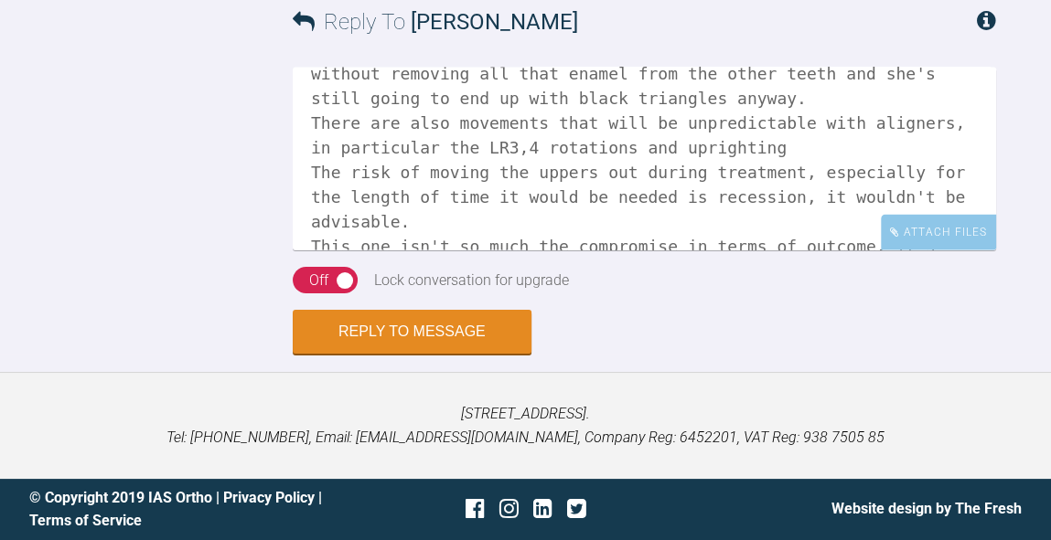
scroll to position [3429, 0]
click at [674, 241] on textarea "Hi [PERSON_NAME], I'm afraid this one is a referral for me, 5.5mm of IPR is bey…" at bounding box center [644, 159] width 703 height 183
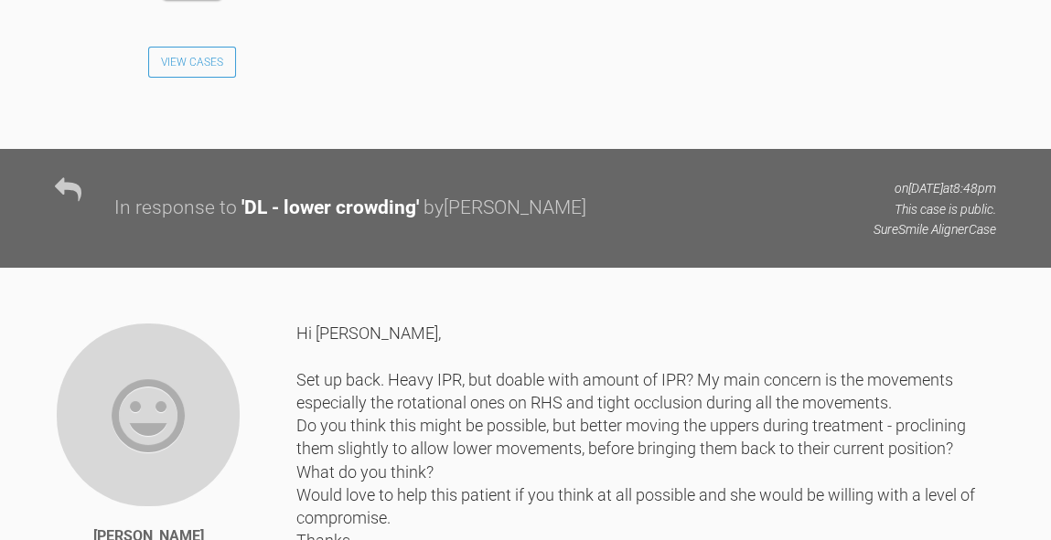
scroll to position [3214, 0]
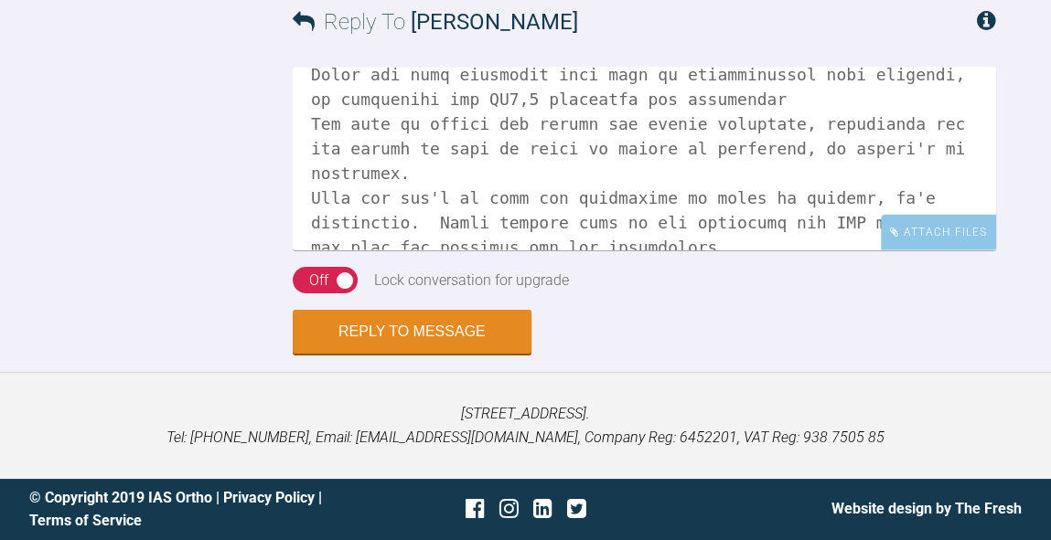
click at [774, 251] on textarea at bounding box center [644, 159] width 703 height 183
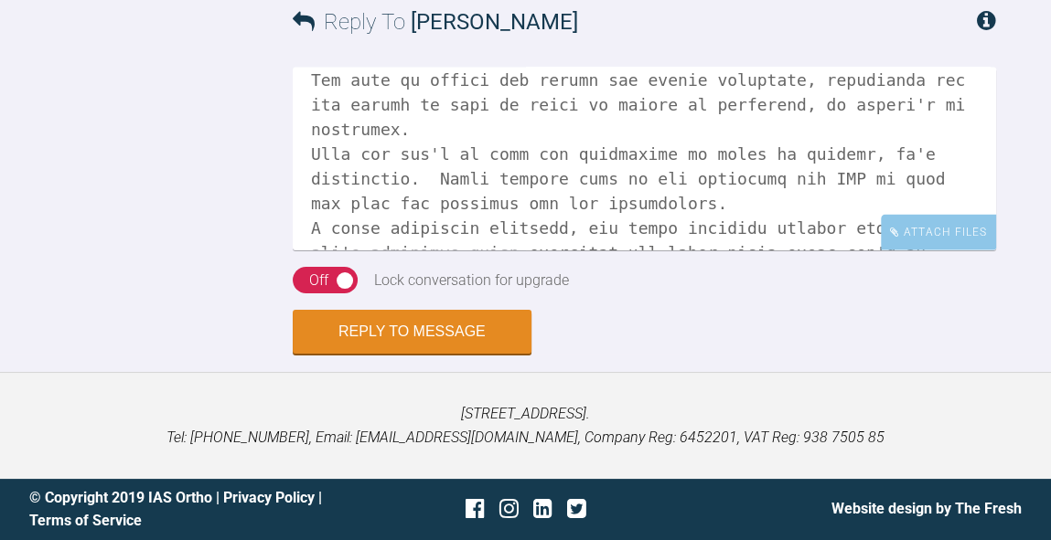
scroll to position [3317, 0]
type textarea "Hi [PERSON_NAME], I'm afraid this one is a referral for me, 5.5mm of IPR is bey…"
click at [457, 356] on button "Reply to Message" at bounding box center [412, 334] width 239 height 44
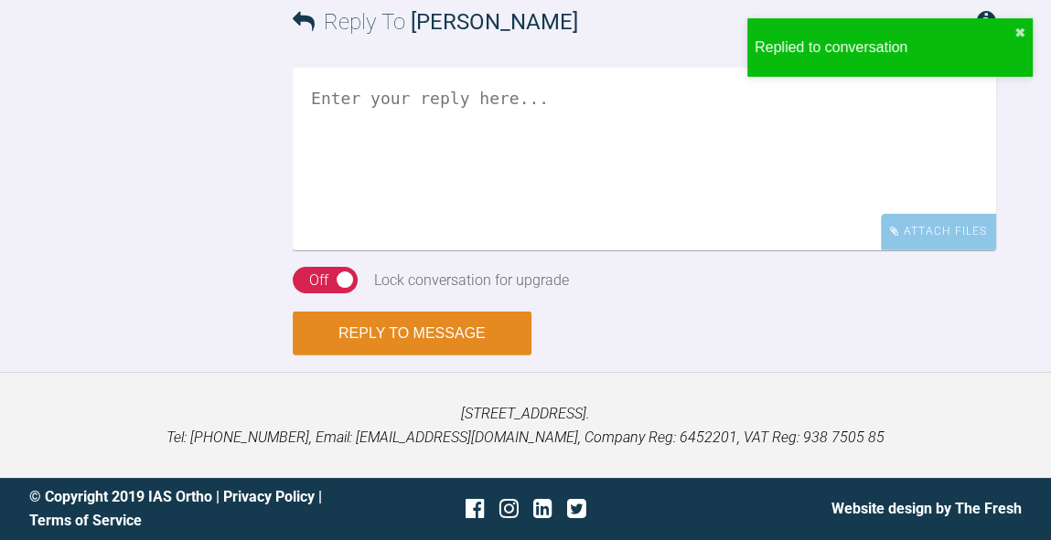
scroll to position [3747, 0]
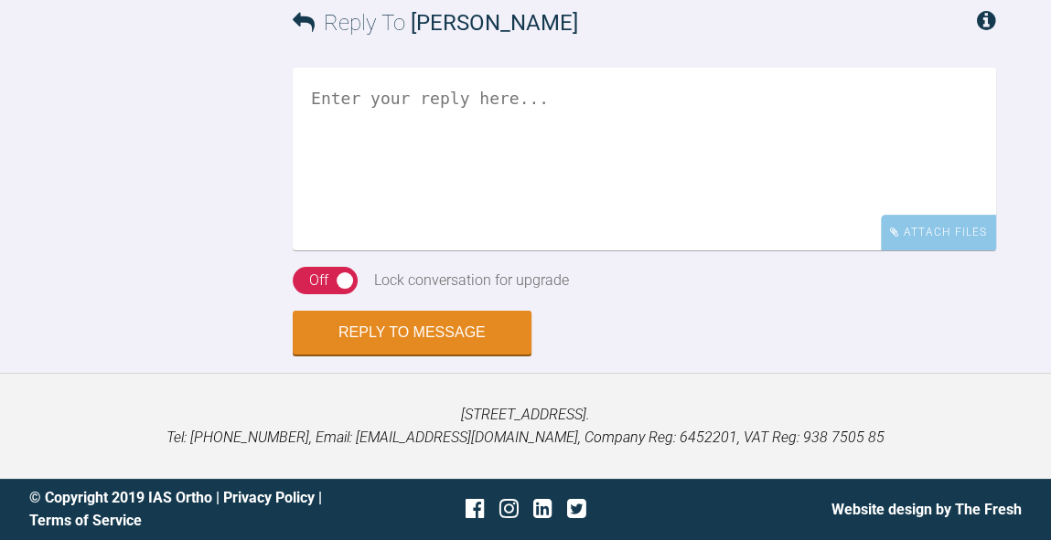
scroll to position [11689, 0]
click at [627, 251] on textarea at bounding box center [644, 159] width 703 height 183
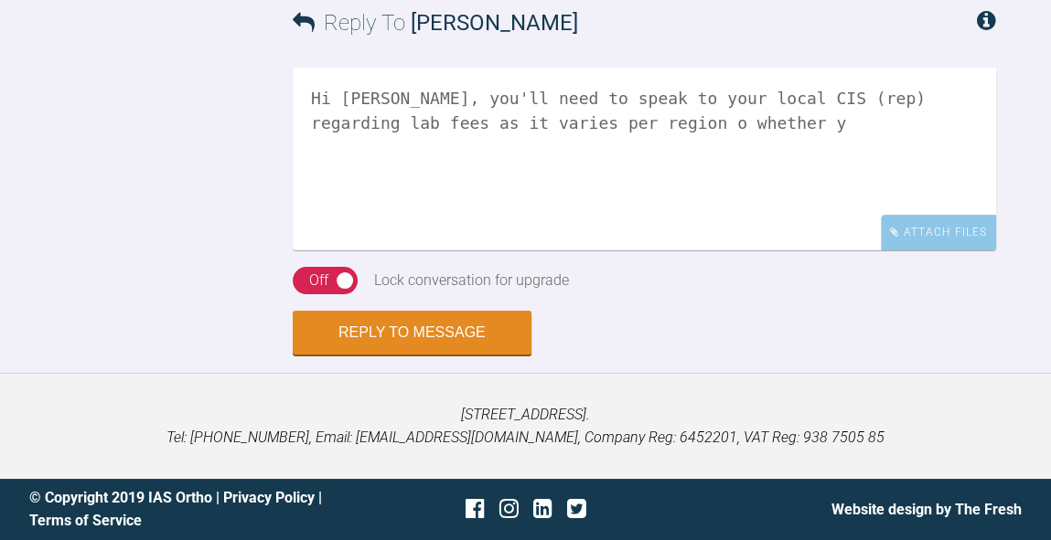
click at [969, 251] on textarea "Hi [PERSON_NAME], you'll need to speak to your local CIS (rep) regarding lab fe…" at bounding box center [644, 159] width 703 height 183
click at [404, 251] on textarea "Hi Hannah, you'll need to speak to your local CIS (rep) regarding lab fees as i…" at bounding box center [644, 159] width 703 height 183
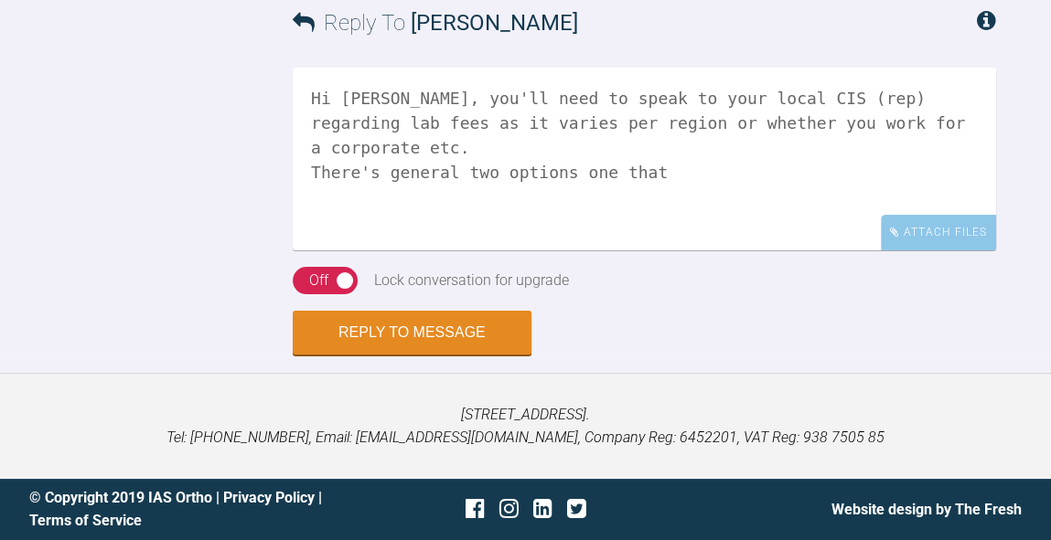
click at [507, 251] on textarea "Hi Hannah, you'll need to speak to your local CIS (rep) regarding lab fees as i…" at bounding box center [644, 159] width 703 height 183
click at [620, 251] on textarea "Hi Hannah, you'll need to speak to your local CIS (rep) regarding lab fees as i…" at bounding box center [644, 159] width 703 height 183
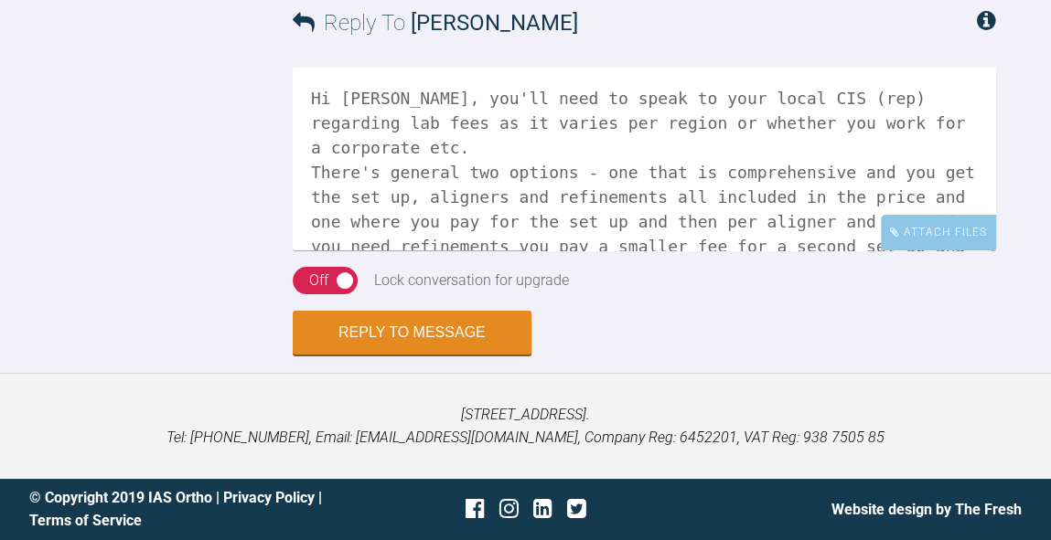
scroll to position [0, 0]
click at [421, 251] on textarea "Hi Hannah, you'll need to speak to your local CIS (rep) regarding lab fees as i…" at bounding box center [644, 159] width 703 height 183
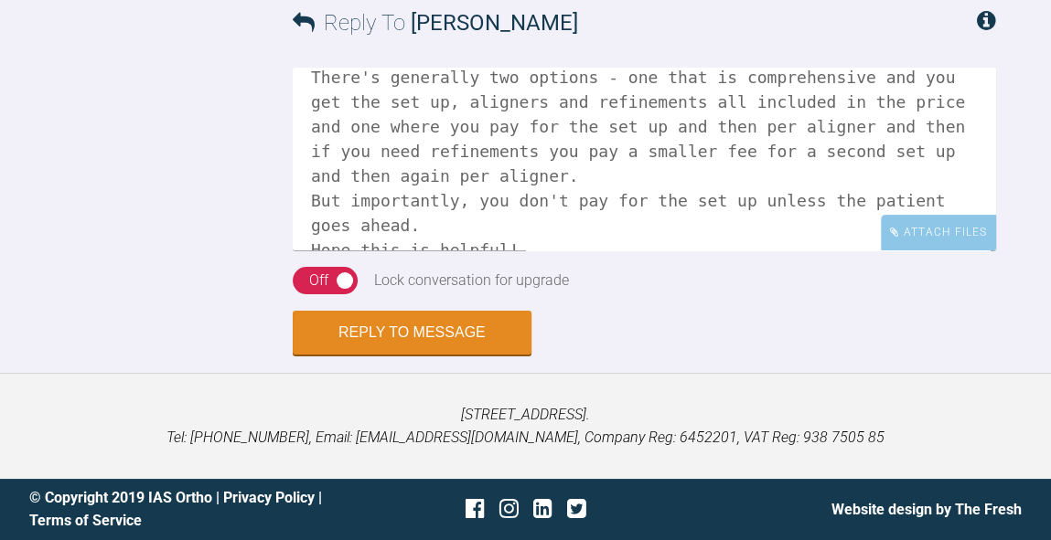
scroll to position [11933, 0]
click at [849, 251] on textarea "Hi Hannah, you'll need to speak to your local CIS (rep) regarding lab fees as i…" at bounding box center [644, 159] width 703 height 183
click at [579, 251] on textarea "Hi Hannah, you'll need to speak to your local CIS (rep) regarding lab fees as i…" at bounding box center [644, 159] width 703 height 183
click at [775, 251] on textarea "Hi Hannah, you'll need to speak to your local CIS (rep) regarding lab fees as i…" at bounding box center [644, 159] width 703 height 183
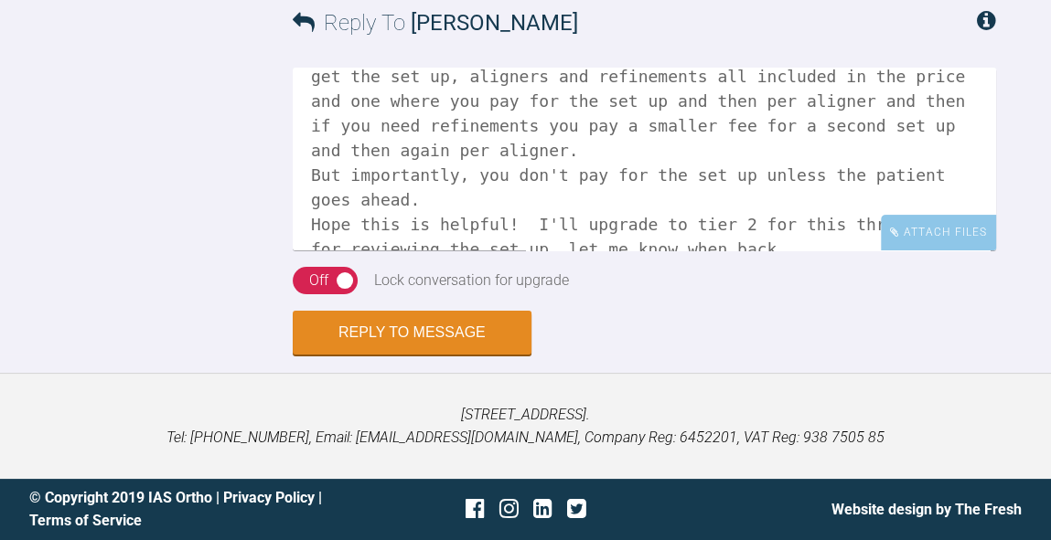
scroll to position [120, 0]
type textarea "Hi Hannah, you'll need to speak to your local CIS (rep) regarding lab fees as i…"
click at [324, 293] on div "Off" at bounding box center [318, 281] width 19 height 24
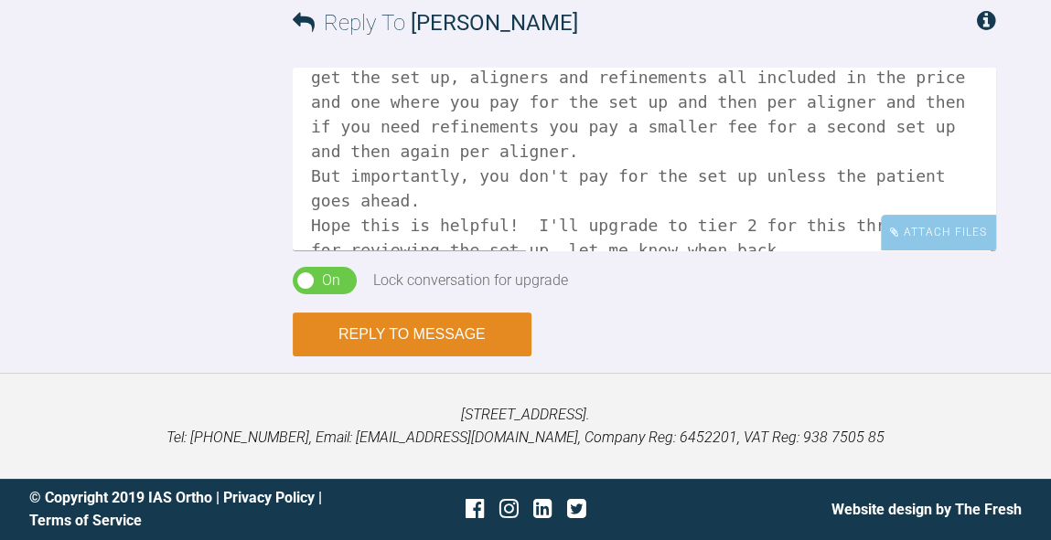
scroll to position [12036, 0]
click at [409, 326] on button "Reply to Message" at bounding box center [412, 335] width 239 height 44
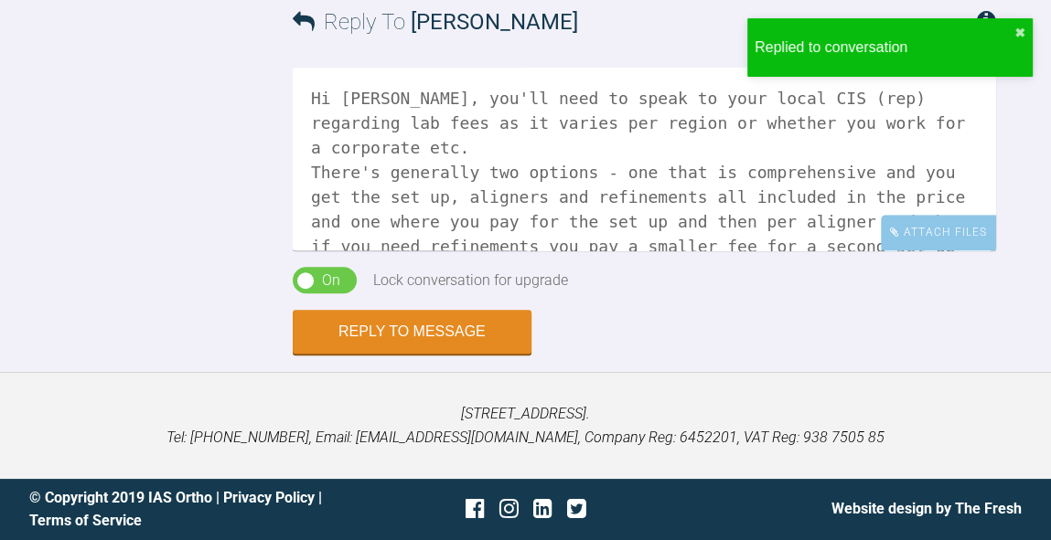
scroll to position [12356, 0]
